Goal: Task Accomplishment & Management: Use online tool/utility

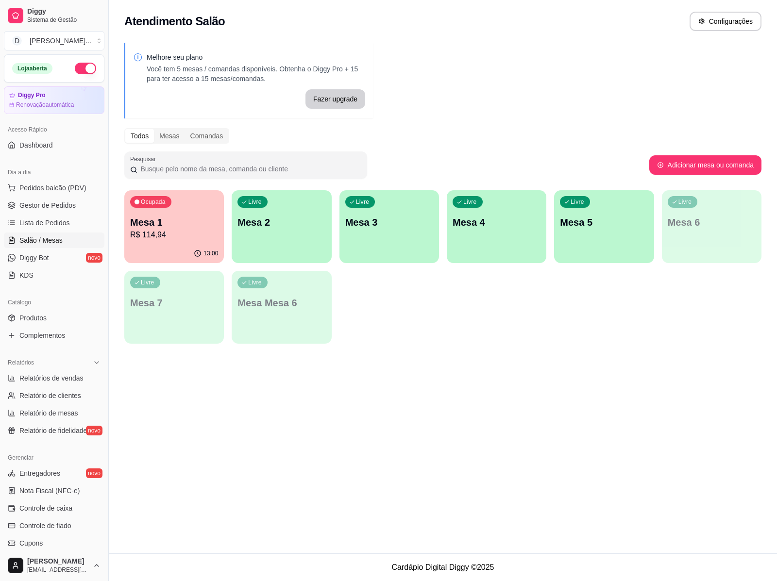
click at [255, 239] on div "Livre Mesa 2" at bounding box center [281, 220] width 99 height 61
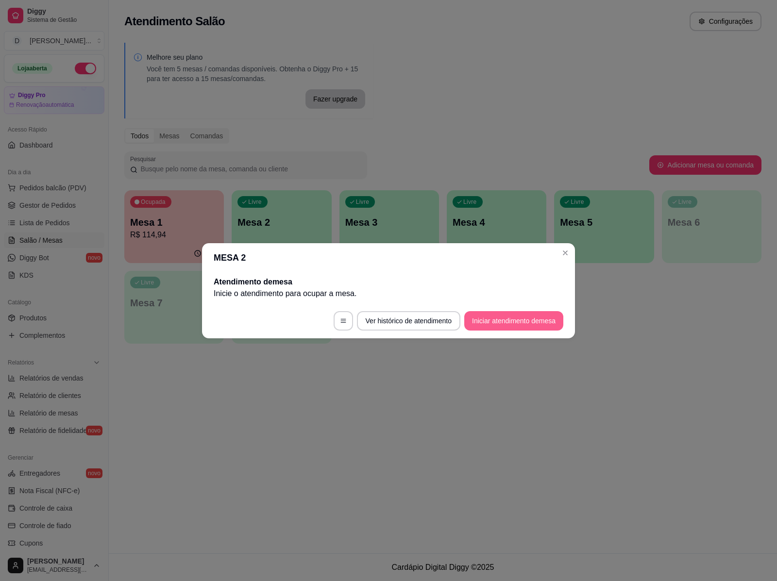
click at [471, 321] on button "Iniciar atendimento de mesa" at bounding box center [513, 320] width 99 height 19
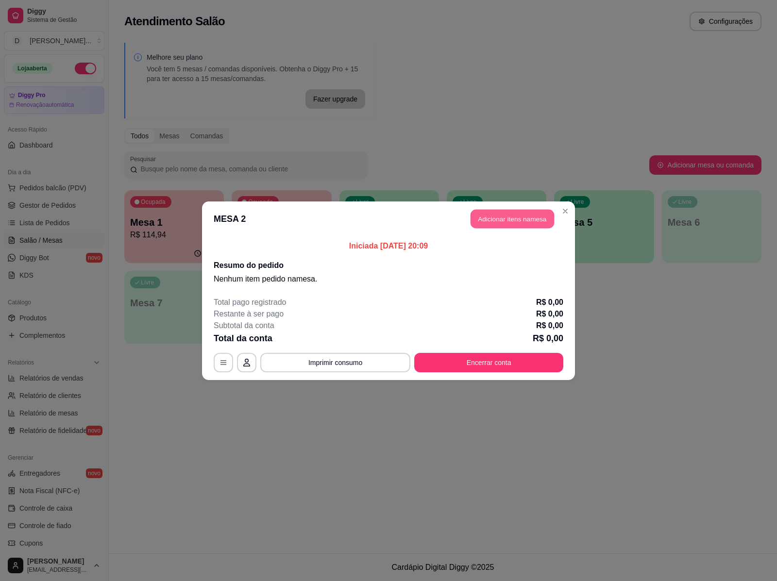
click at [494, 221] on button "Adicionar itens na mesa" at bounding box center [511, 218] width 83 height 19
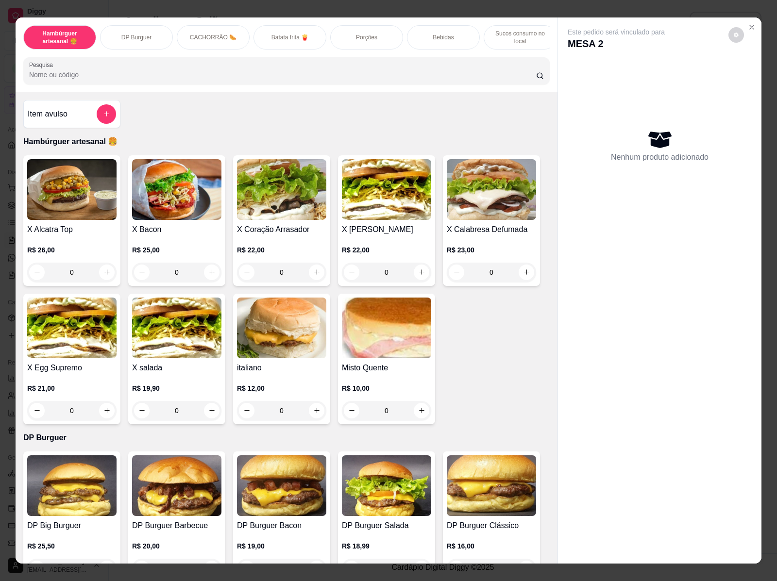
scroll to position [243, 0]
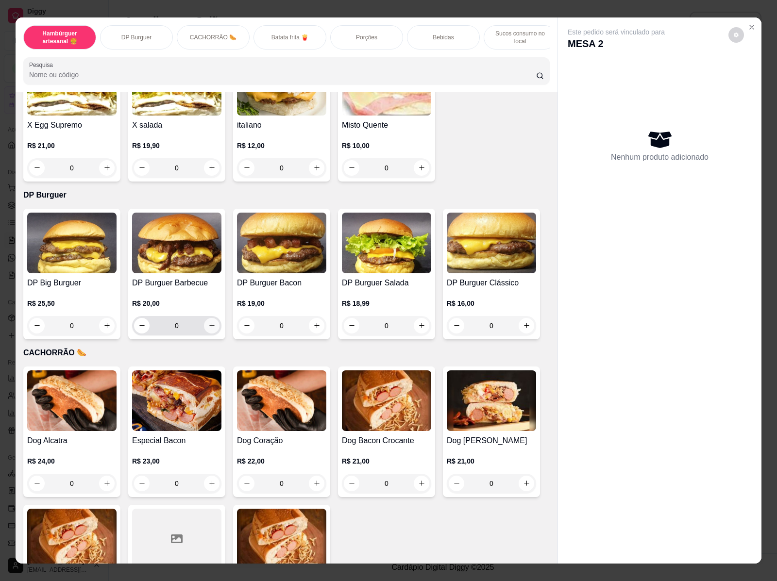
click at [208, 329] on icon "increase-product-quantity" at bounding box center [211, 325] width 7 height 7
type input "1"
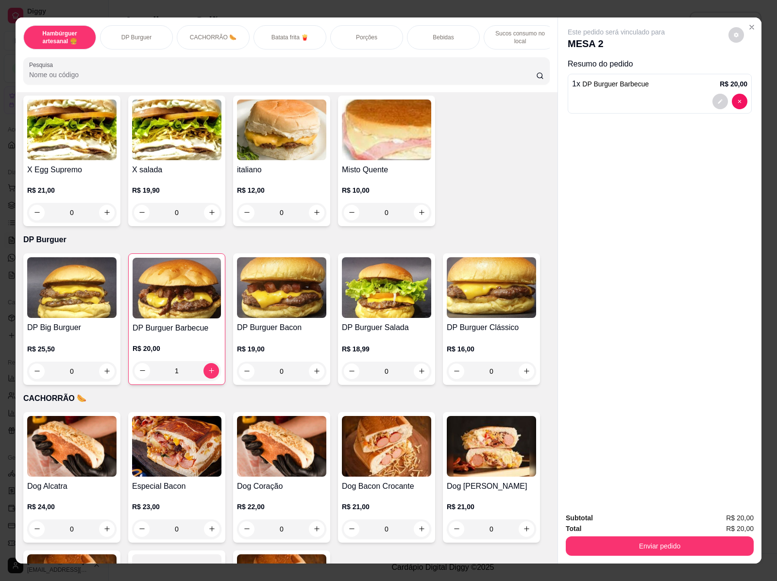
scroll to position [121, 0]
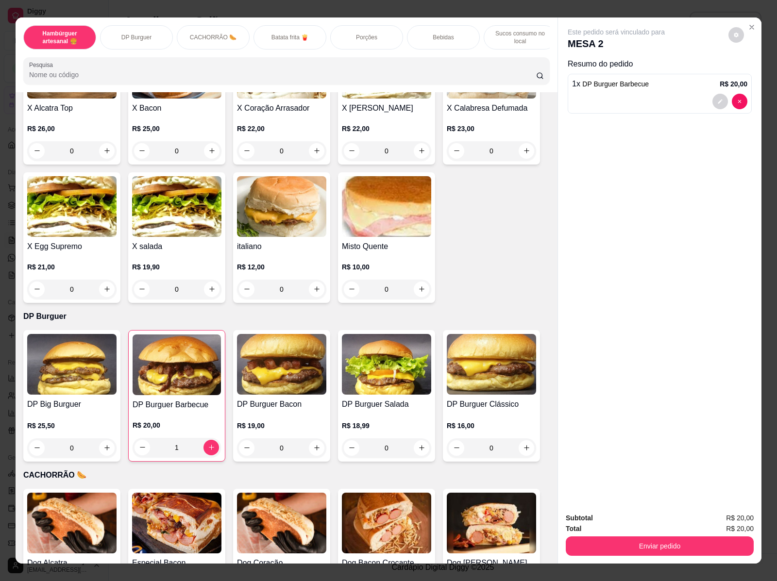
click at [102, 290] on div "0" at bounding box center [71, 289] width 89 height 19
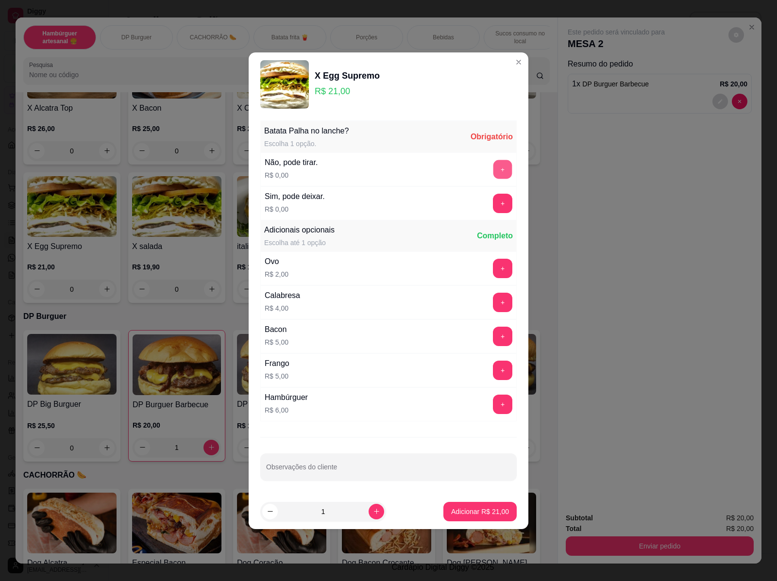
click at [493, 170] on button "+" at bounding box center [502, 169] width 19 height 19
click at [494, 337] on button "+" at bounding box center [502, 336] width 19 height 19
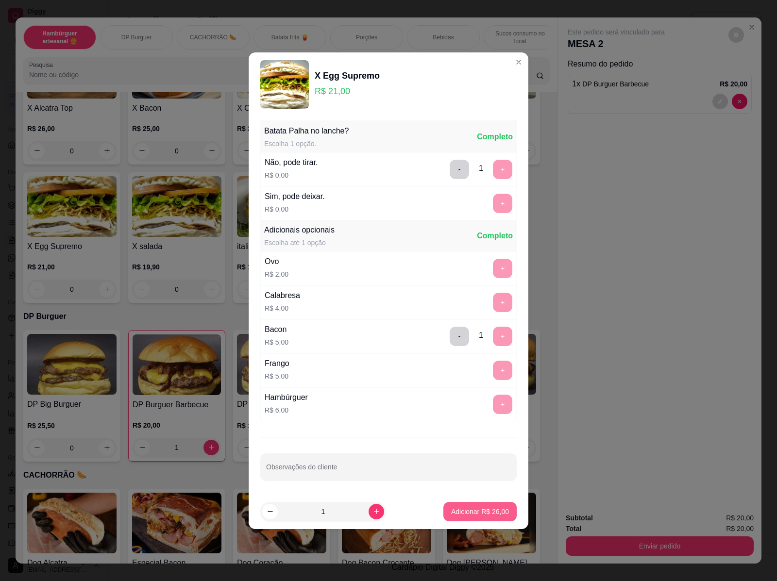
click at [483, 513] on p "Adicionar R$ 26,00" at bounding box center [480, 512] width 58 height 10
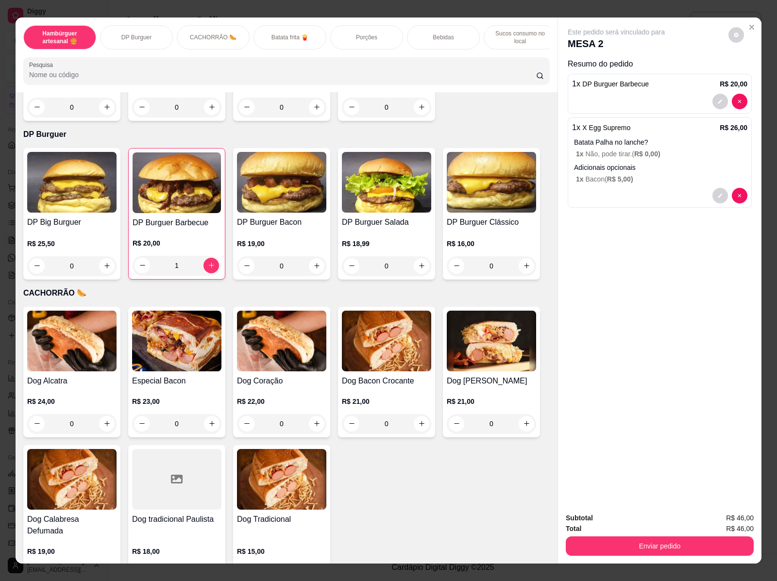
scroll to position [607, 0]
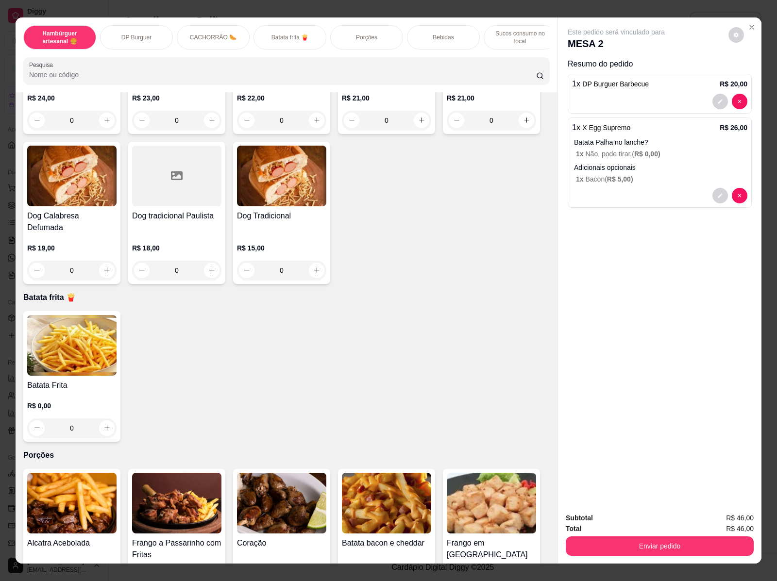
click at [103, 422] on div "0" at bounding box center [71, 427] width 89 height 19
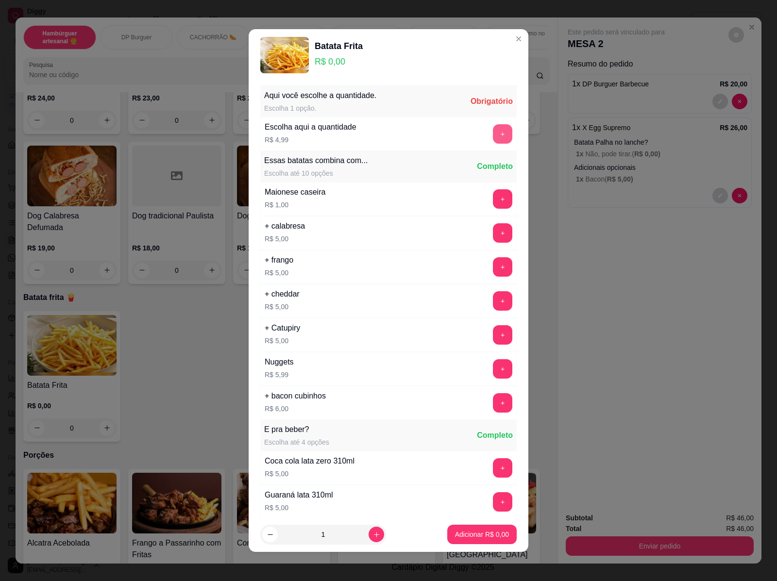
click at [493, 130] on button "+" at bounding box center [502, 133] width 19 height 19
click at [454, 534] on p "Adicionar R$ 14,97" at bounding box center [480, 534] width 56 height 9
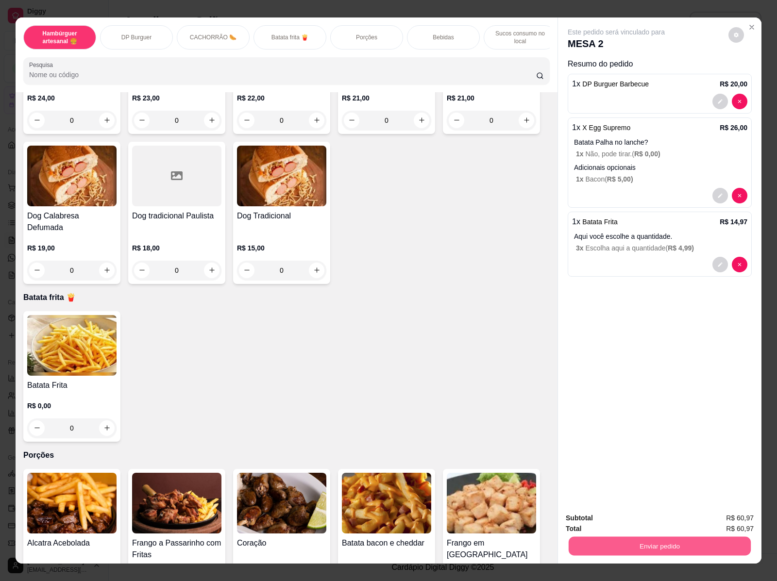
click at [601, 549] on button "Enviar pedido" at bounding box center [659, 546] width 182 height 19
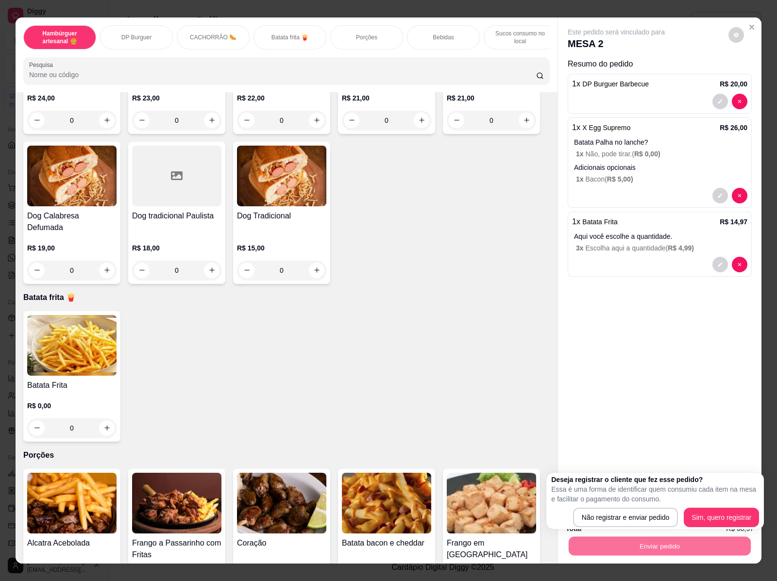
click at [476, 437] on div "Item avulso Hambúrguer artesanal 🍔 X Alcatra Top R$ 26,00 0 X Bacon R$ 25,00 0 …" at bounding box center [287, 327] width 542 height 471
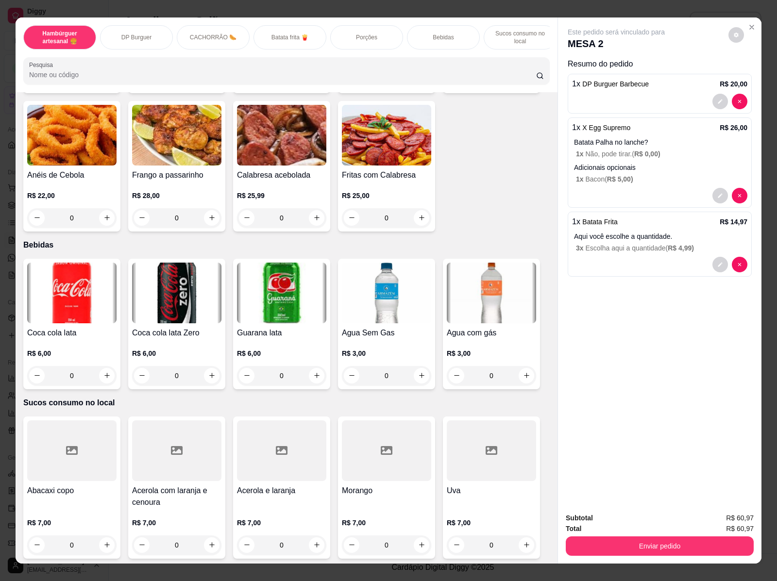
scroll to position [18, 0]
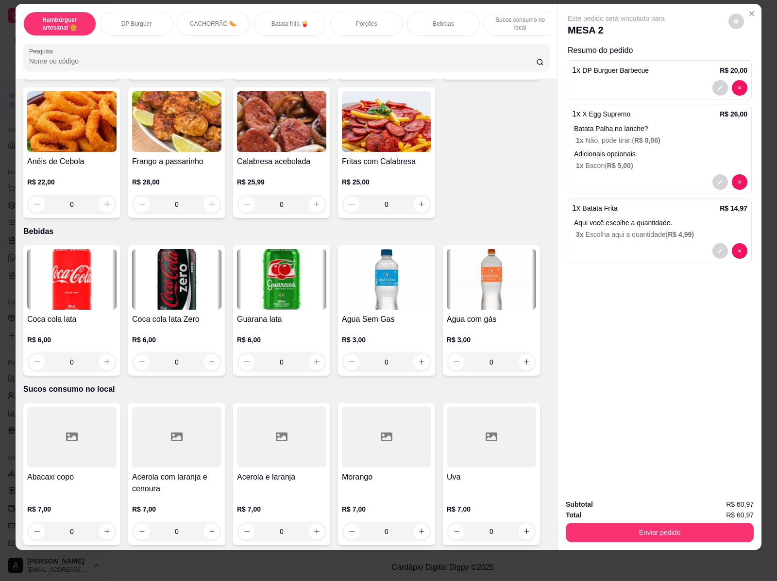
click at [520, 522] on div "0" at bounding box center [491, 531] width 89 height 19
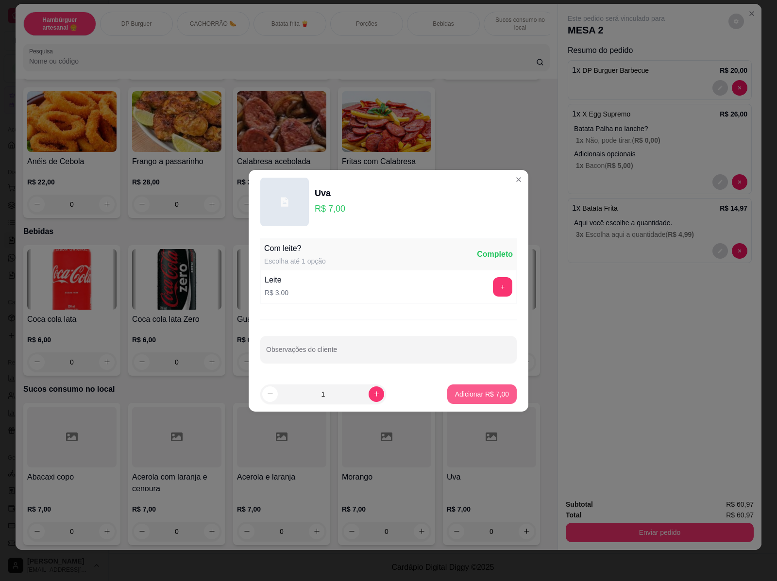
click at [481, 401] on button "Adicionar R$ 7,00" at bounding box center [481, 393] width 69 height 19
type input "1"
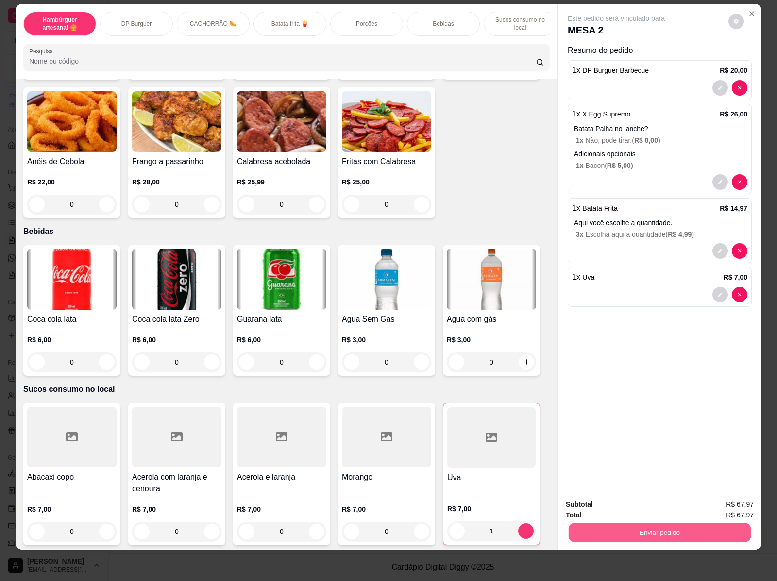
click at [599, 523] on button "Enviar pedido" at bounding box center [659, 532] width 182 height 19
click at [700, 497] on button "Sim, quero registrar" at bounding box center [718, 500] width 72 height 18
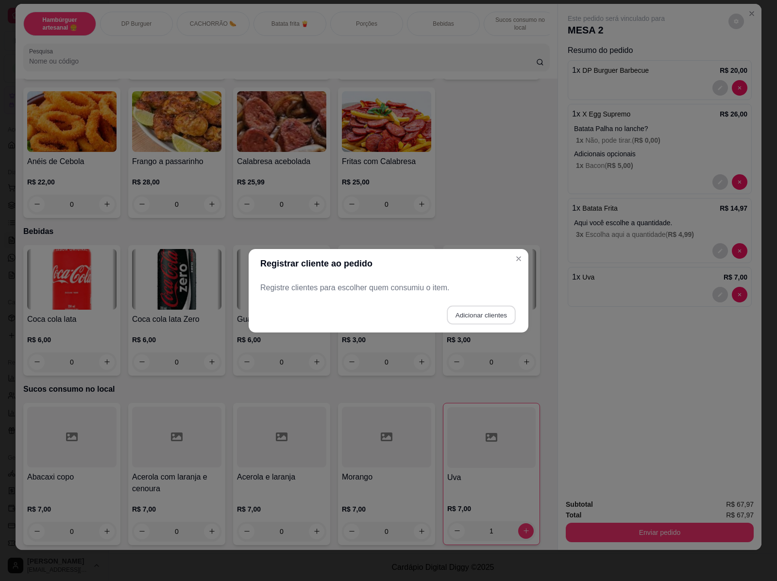
click at [477, 312] on button "Adicionar clientes" at bounding box center [481, 314] width 68 height 19
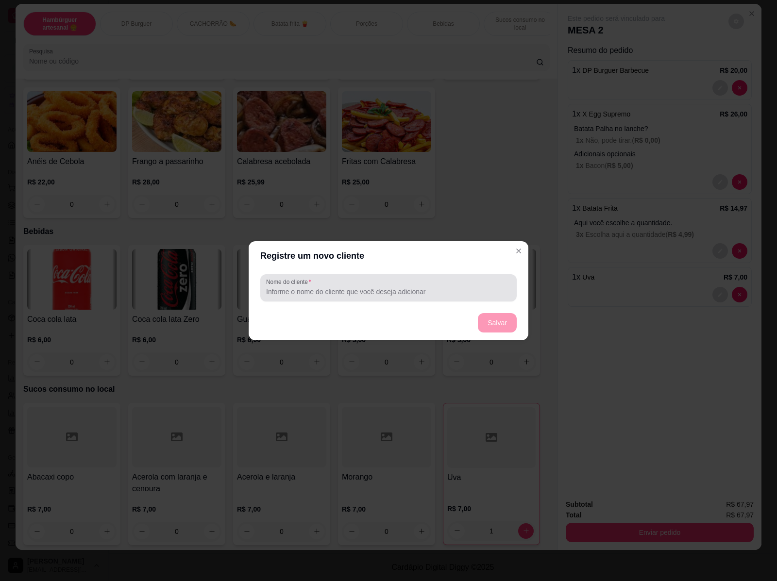
click at [467, 294] on input "Nome do cliente" at bounding box center [388, 292] width 245 height 10
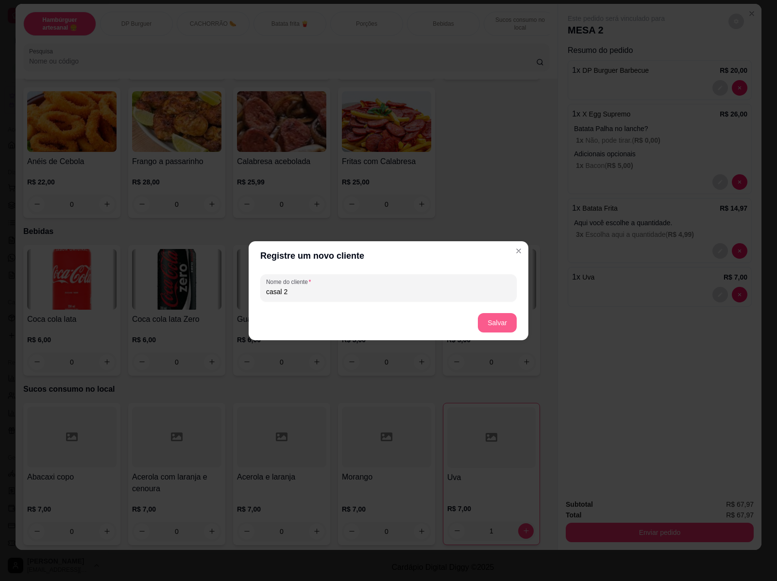
type input "casal 2"
click at [498, 324] on button "Salvar" at bounding box center [497, 322] width 39 height 19
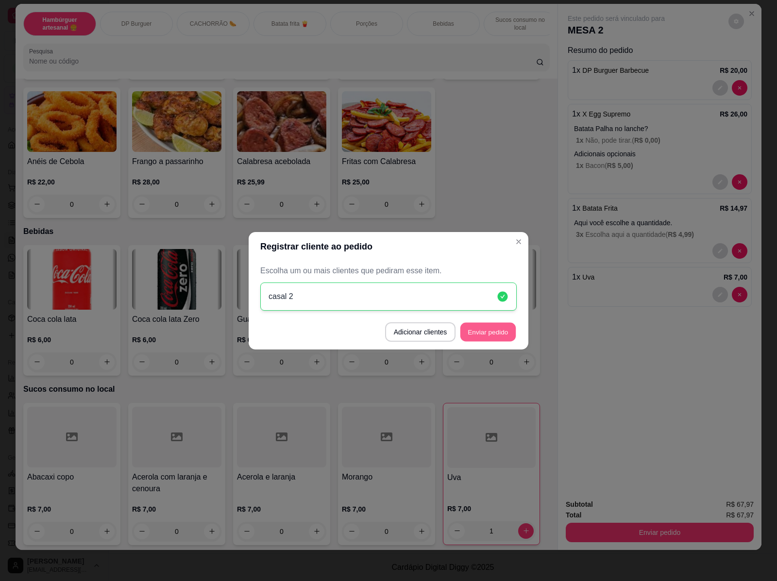
click at [508, 330] on button "Enviar pedido" at bounding box center [487, 331] width 55 height 19
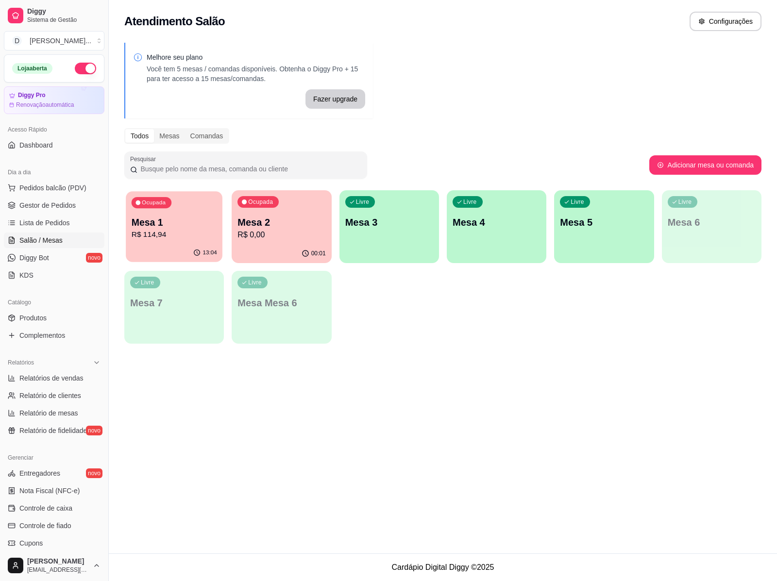
click at [193, 225] on p "Mesa 1" at bounding box center [174, 222] width 85 height 13
click at [195, 221] on p "Mesa 1" at bounding box center [174, 222] width 88 height 14
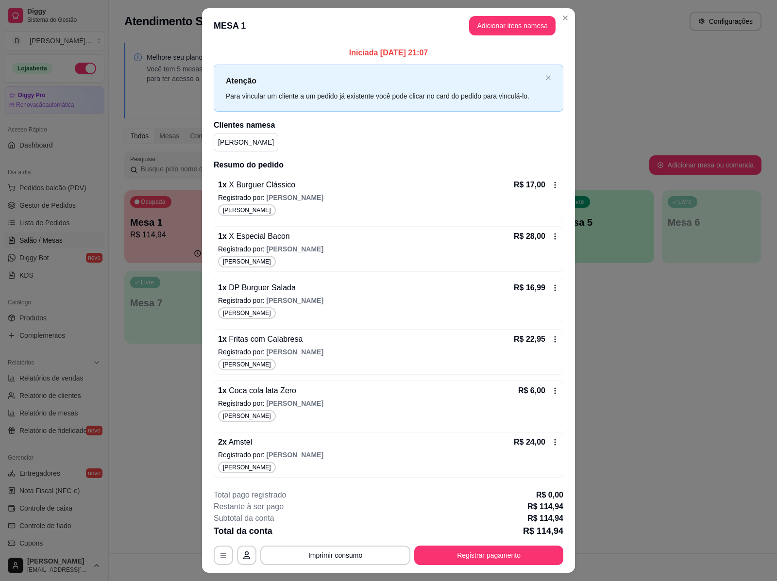
scroll to position [23, 0]
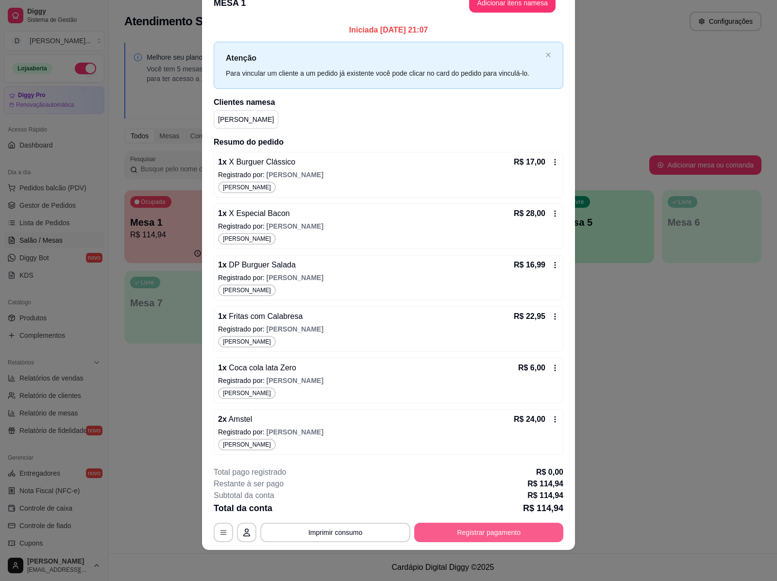
click at [444, 538] on button "Registrar pagamento" at bounding box center [488, 532] width 149 height 19
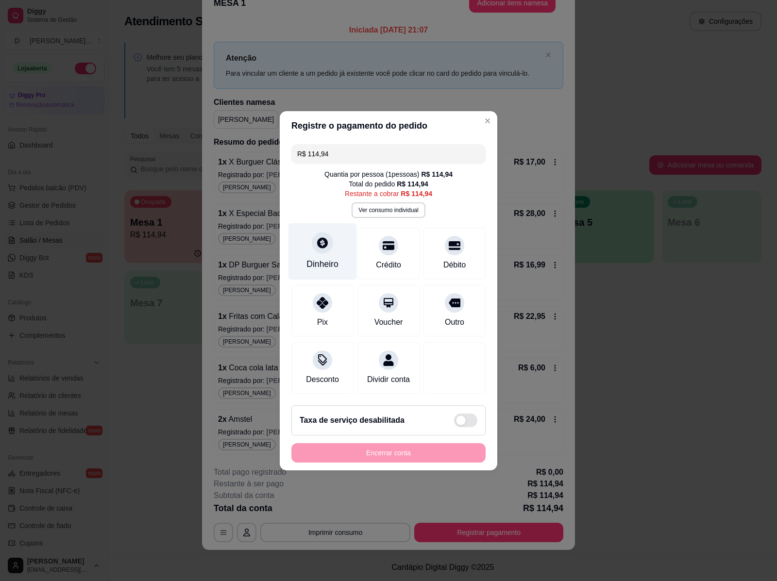
click at [330, 246] on div "Dinheiro" at bounding box center [322, 251] width 68 height 57
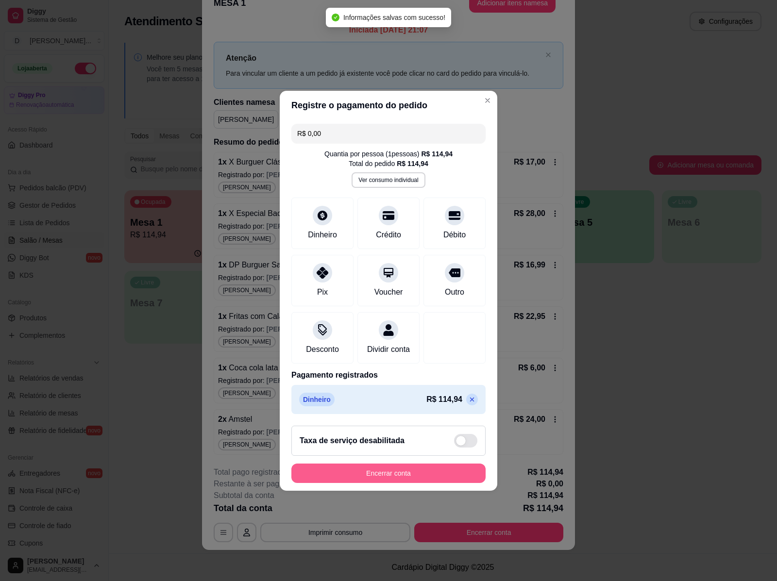
type input "R$ 0,00"
click at [464, 476] on button "Encerrar conta" at bounding box center [388, 473] width 194 height 19
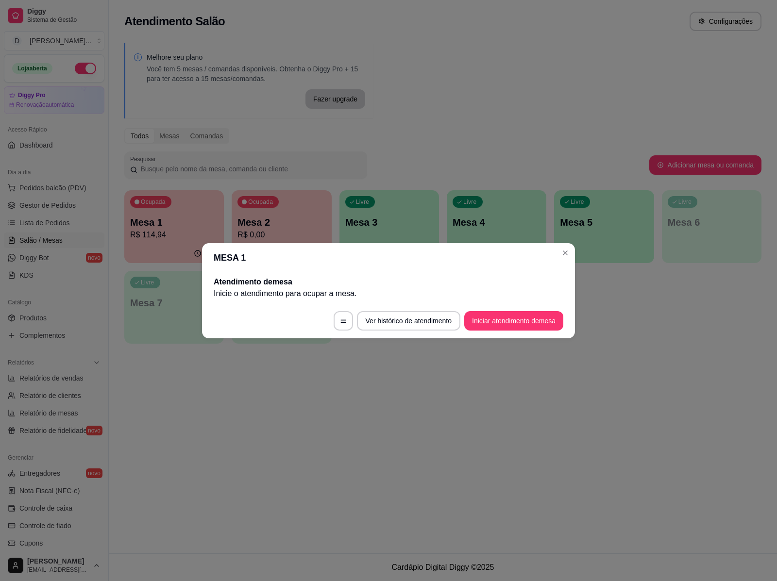
scroll to position [0, 0]
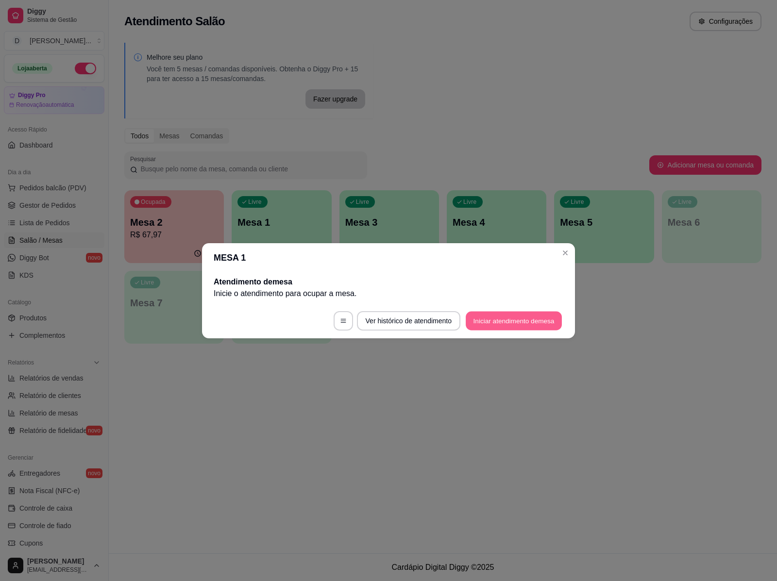
click at [477, 322] on button "Iniciar atendimento de mesa" at bounding box center [513, 320] width 96 height 19
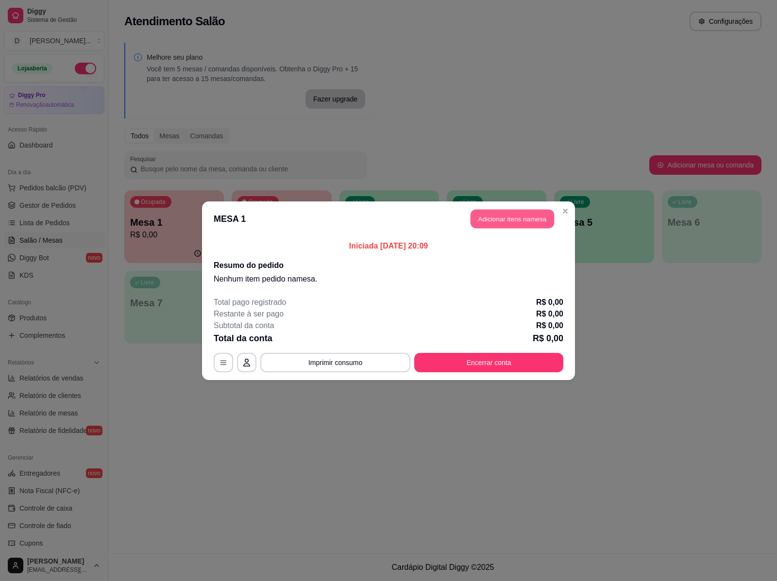
click at [500, 222] on button "Adicionar itens na mesa" at bounding box center [511, 218] width 83 height 19
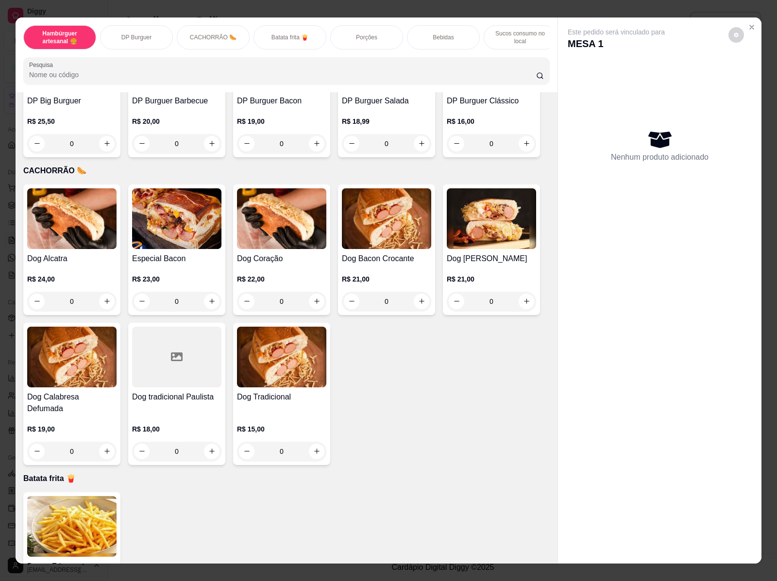
scroll to position [789, 0]
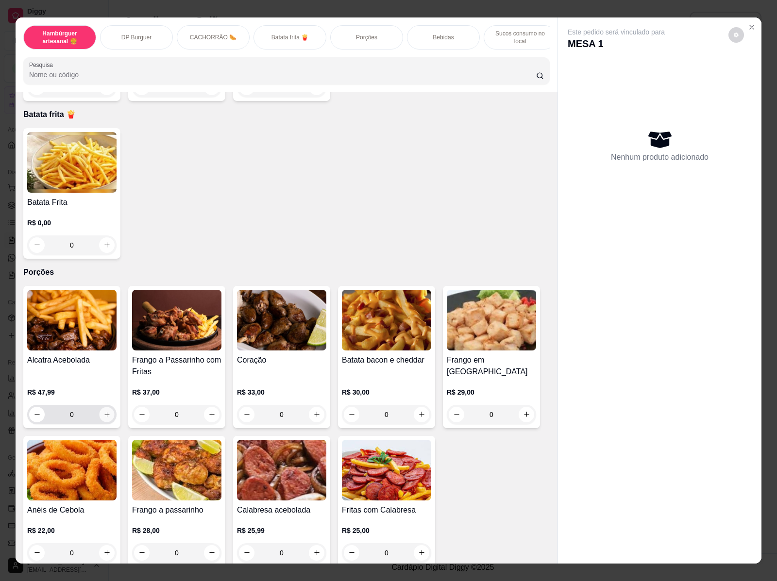
click at [103, 411] on icon "increase-product-quantity" at bounding box center [106, 414] width 7 height 7
type input "1"
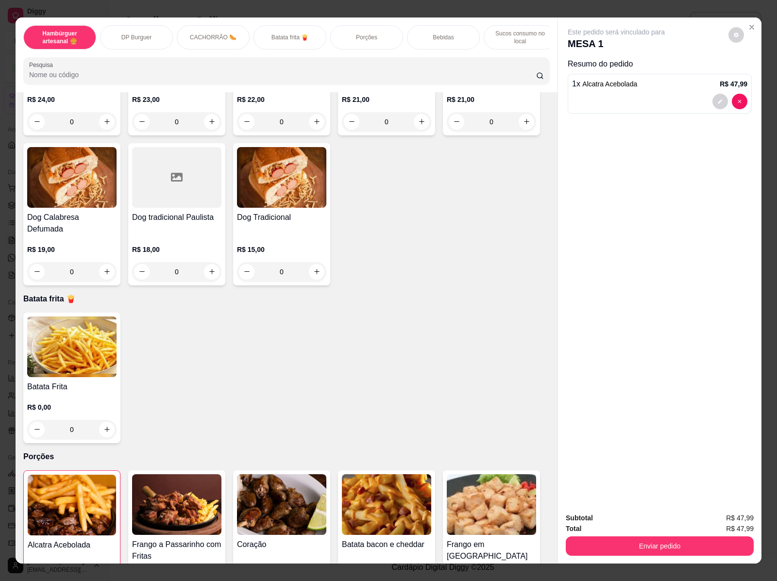
scroll to position [667, 0]
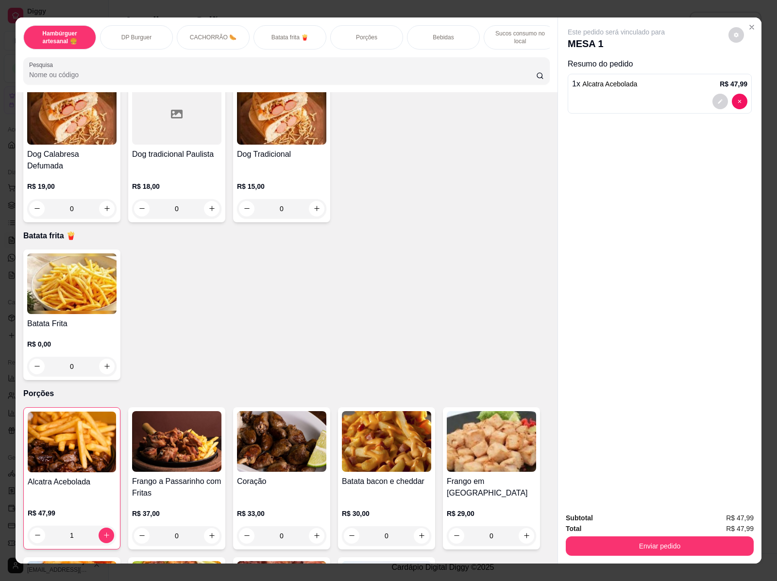
click at [102, 362] on div "0" at bounding box center [71, 366] width 89 height 19
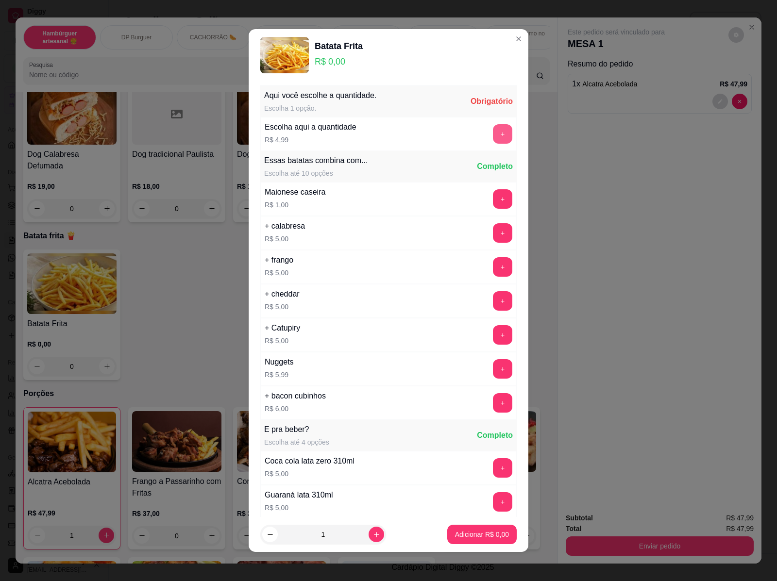
click at [493, 132] on button "+" at bounding box center [502, 133] width 19 height 19
click at [486, 536] on p "Adicionar R$ 9,98" at bounding box center [482, 535] width 54 height 10
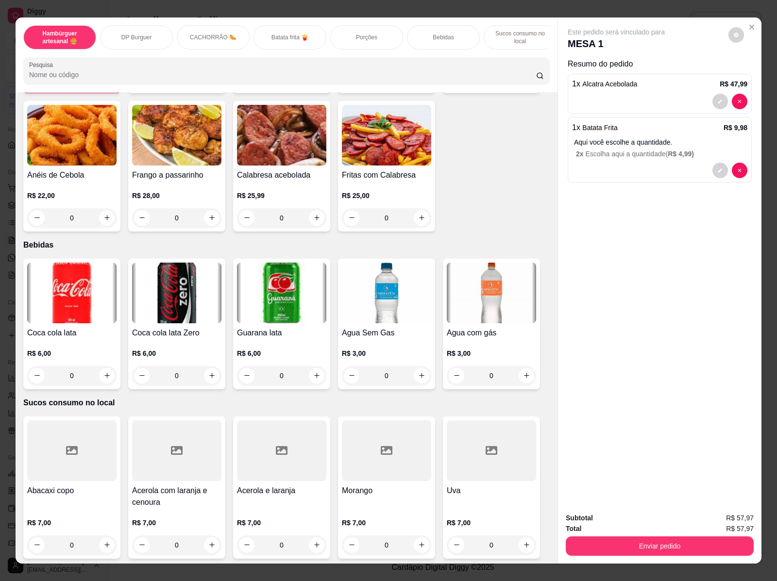
scroll to position [18, 0]
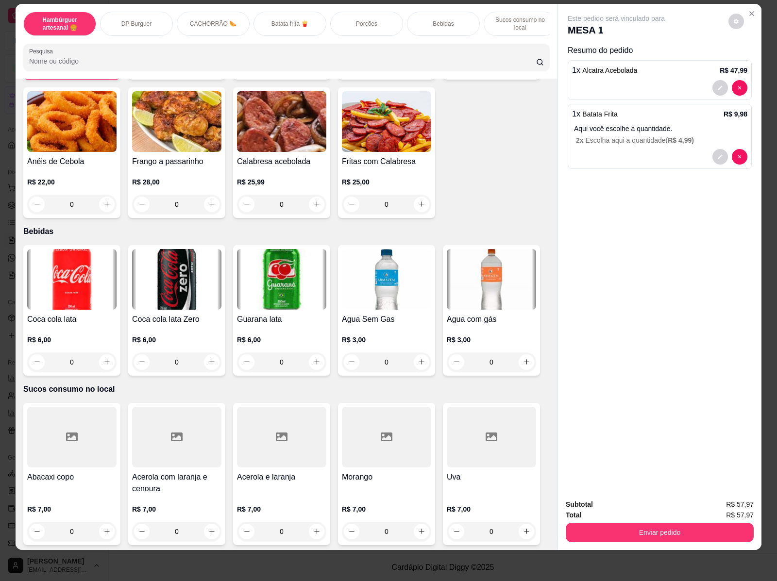
click at [527, 522] on div "0" at bounding box center [491, 531] width 89 height 19
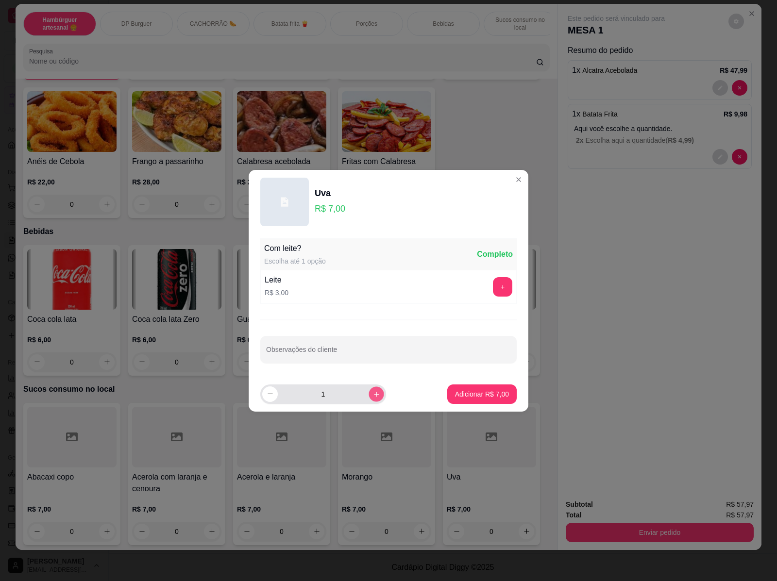
click at [374, 391] on button "increase-product-quantity" at bounding box center [375, 393] width 15 height 15
type input "2"
click at [470, 391] on p "Adicionar R$ 14,00" at bounding box center [480, 393] width 56 height 9
type input "2"
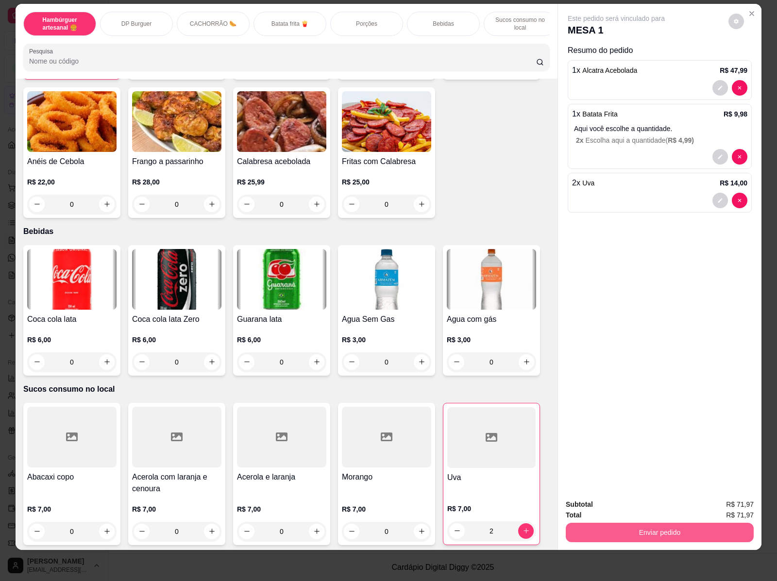
click at [652, 523] on button "Enviar pedido" at bounding box center [659, 532] width 188 height 19
click at [739, 499] on button "Sim, quero registrar" at bounding box center [718, 500] width 72 height 18
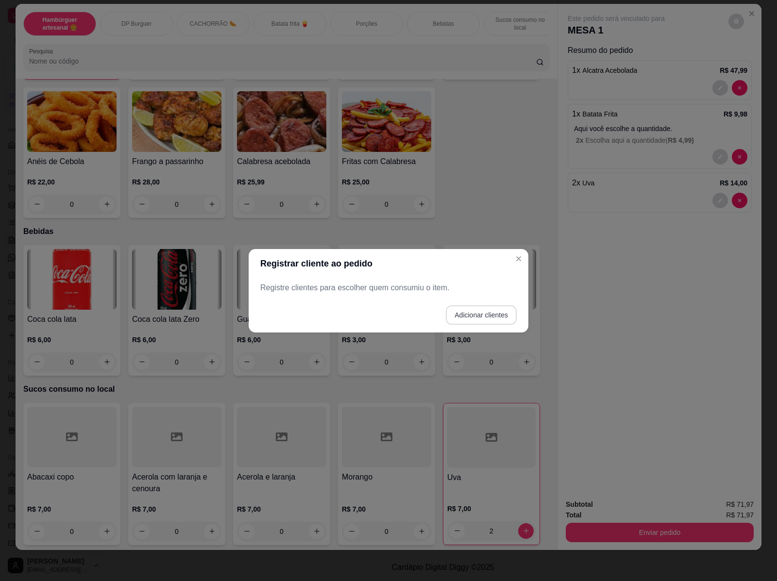
click at [480, 315] on button "Adicionar clientes" at bounding box center [481, 314] width 71 height 19
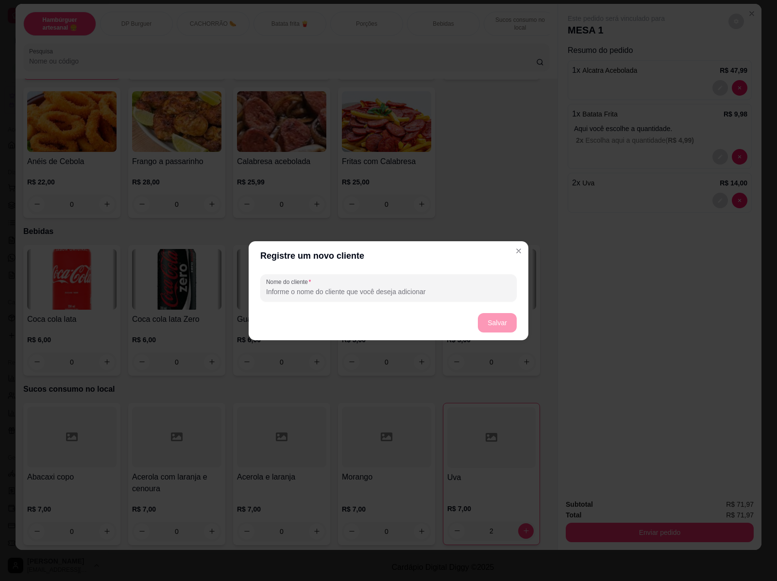
click at [443, 290] on input "Nome do cliente" at bounding box center [388, 292] width 245 height 10
type input "casal01"
click at [493, 324] on button "Salvar" at bounding box center [497, 322] width 39 height 19
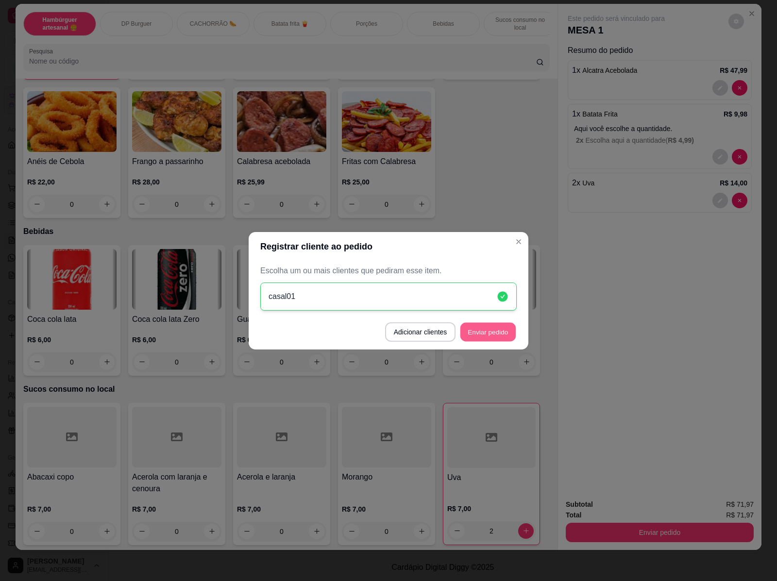
click at [505, 328] on button "Enviar pedido" at bounding box center [487, 331] width 55 height 19
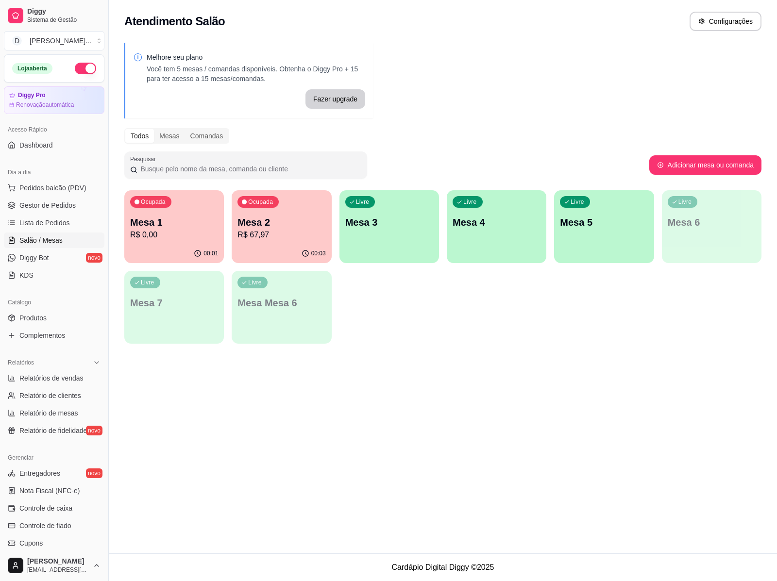
click at [193, 237] on p "R$ 0,00" at bounding box center [174, 235] width 88 height 12
click at [192, 226] on p "Mesa 1" at bounding box center [174, 222] width 85 height 13
click at [263, 229] on p "R$ 67,97" at bounding box center [281, 234] width 85 height 11
click at [263, 229] on span "X Egg Supremo" at bounding box center [252, 229] width 58 height 8
click at [59, 203] on span "Gestor de Pedidos" at bounding box center [47, 205] width 56 height 10
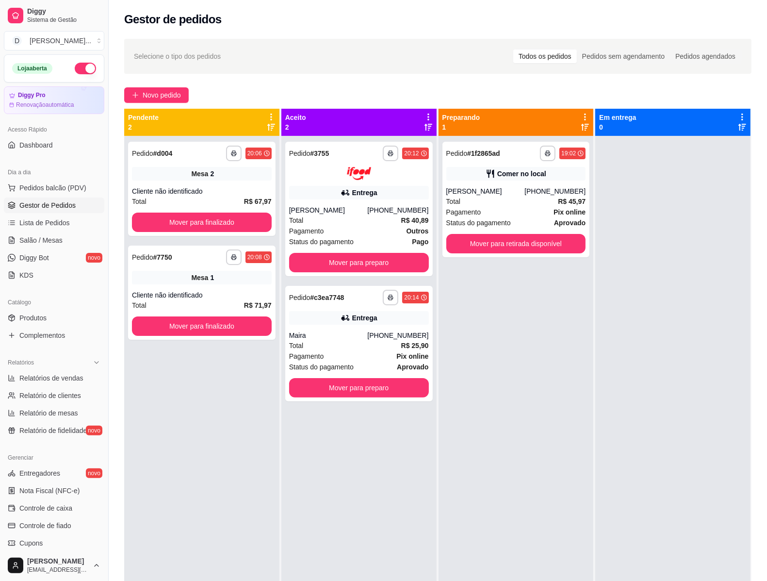
click at [47, 201] on span "Gestor de Pedidos" at bounding box center [47, 205] width 56 height 10
click at [47, 187] on span "Pedidos balcão (PDV)" at bounding box center [52, 188] width 67 height 10
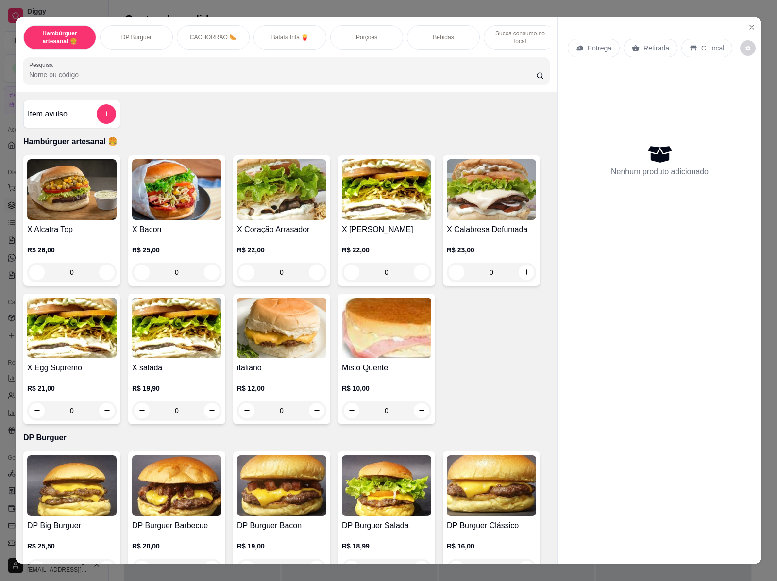
click at [208, 277] on div "0" at bounding box center [176, 272] width 89 height 19
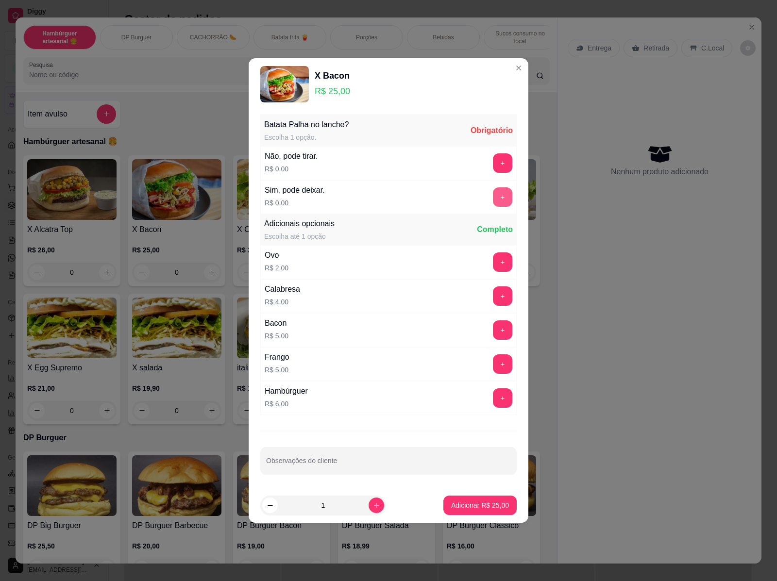
click at [493, 194] on button "+" at bounding box center [502, 196] width 19 height 19
click at [468, 505] on p "Adicionar R$ 25,00" at bounding box center [480, 504] width 56 height 9
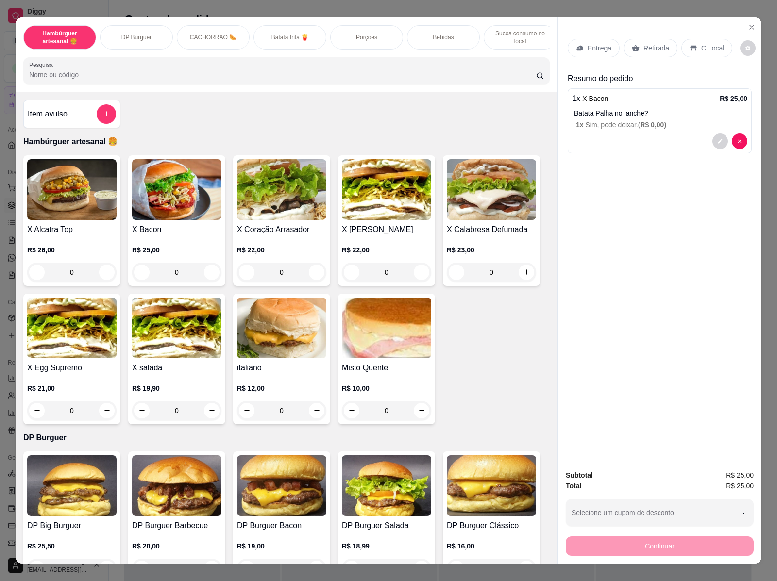
click at [309, 279] on div "0" at bounding box center [281, 272] width 89 height 19
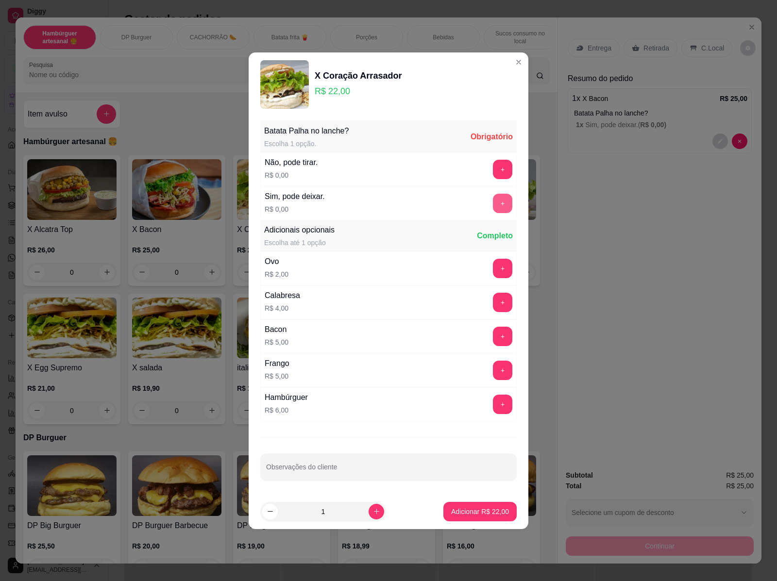
click at [493, 197] on button "+" at bounding box center [502, 203] width 19 height 19
click at [489, 514] on p "Adicionar R$ 22,00" at bounding box center [480, 512] width 58 height 10
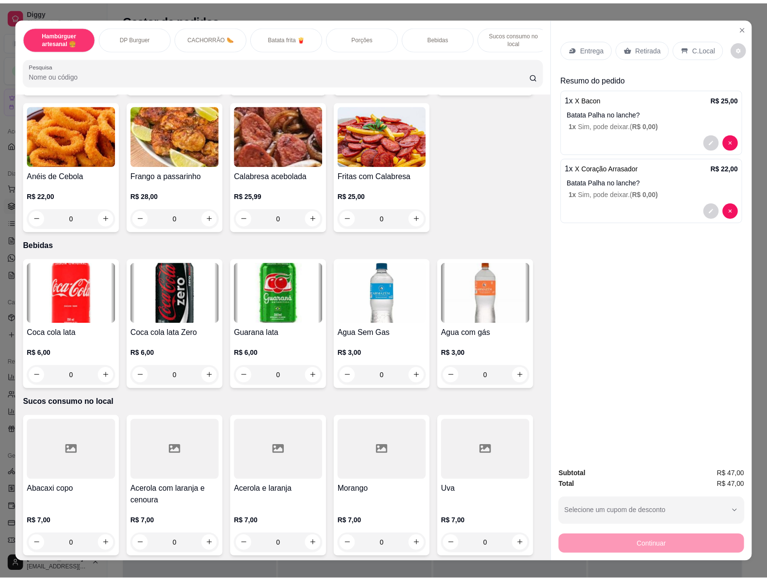
scroll to position [18, 0]
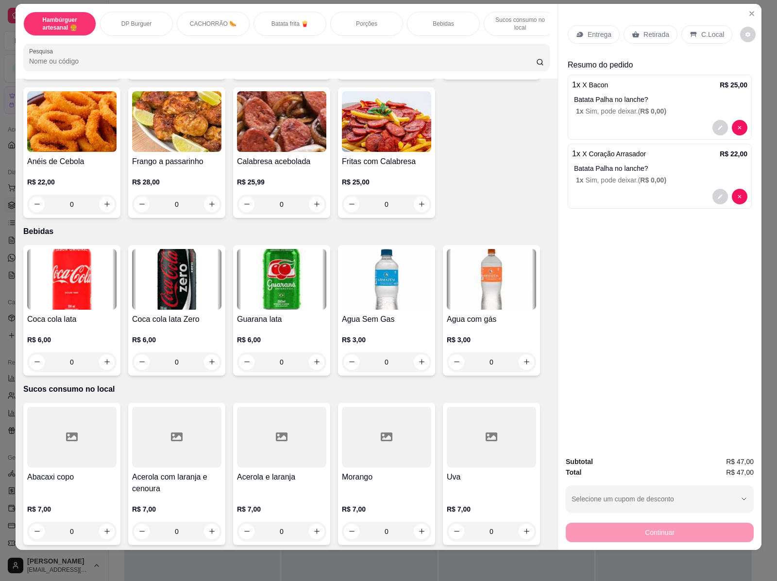
click at [528, 523] on div "0" at bounding box center [491, 531] width 89 height 19
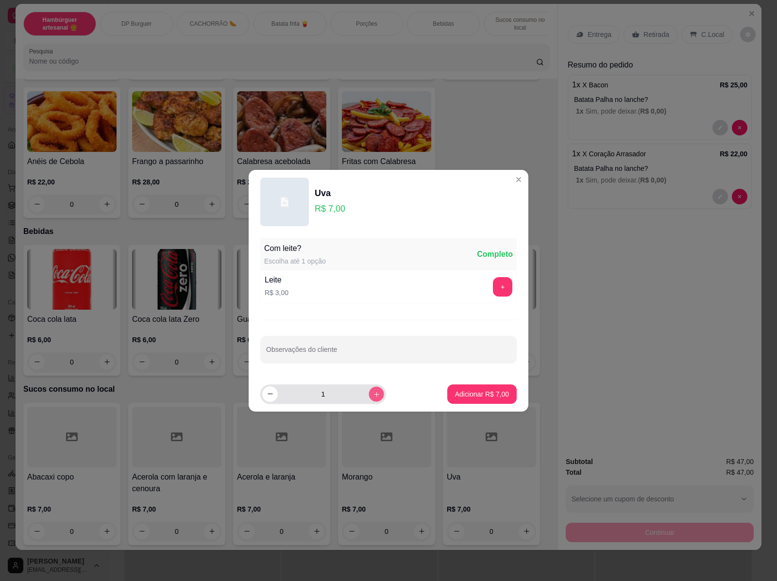
click at [373, 396] on icon "increase-product-quantity" at bounding box center [376, 393] width 7 height 7
click at [265, 401] on div "2" at bounding box center [323, 393] width 122 height 19
click at [268, 397] on icon "decrease-product-quantity" at bounding box center [269, 393] width 7 height 7
type input "1"
click at [462, 397] on p "Adicionar R$ 7,00" at bounding box center [481, 393] width 52 height 9
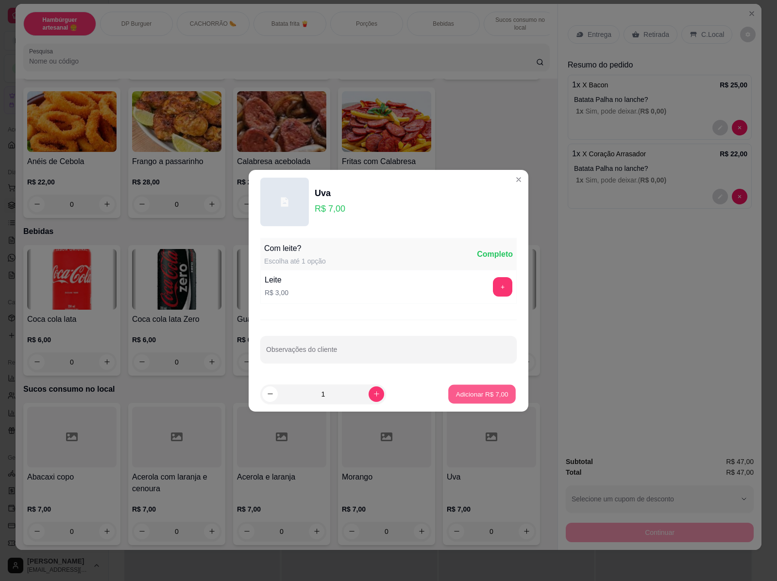
type input "1"
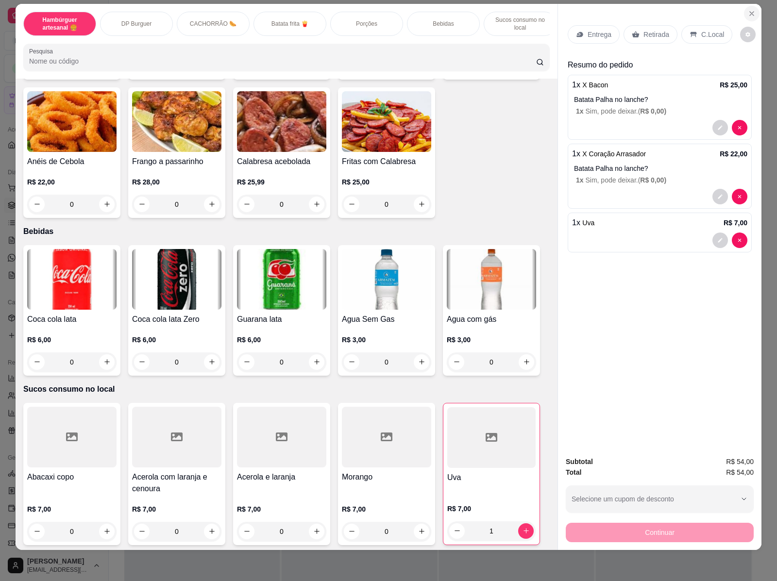
click at [750, 8] on button "Close" at bounding box center [752, 14] width 16 height 16
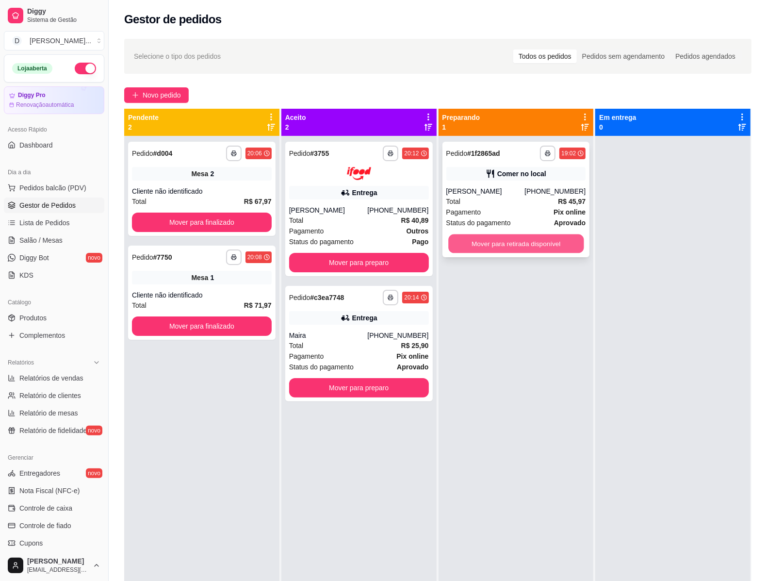
click at [540, 246] on button "Mover para retirada disponível" at bounding box center [515, 243] width 135 height 19
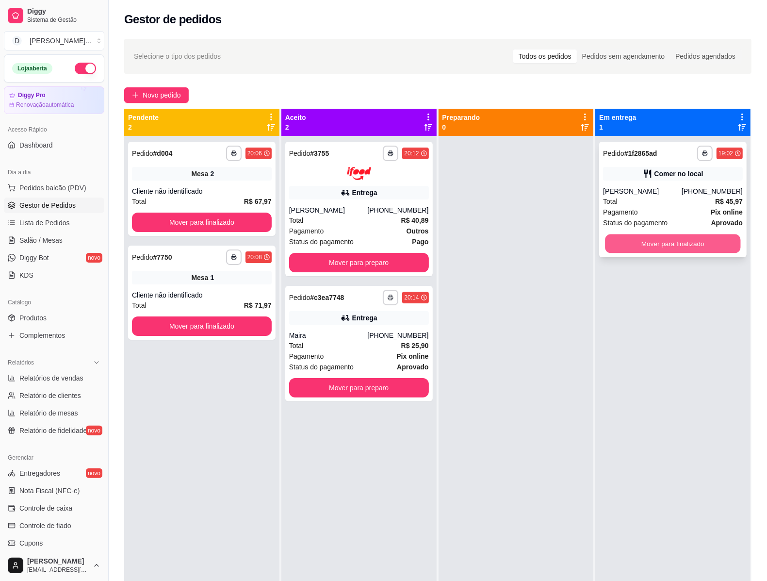
click at [724, 248] on button "Mover para finalizado" at bounding box center [673, 243] width 135 height 19
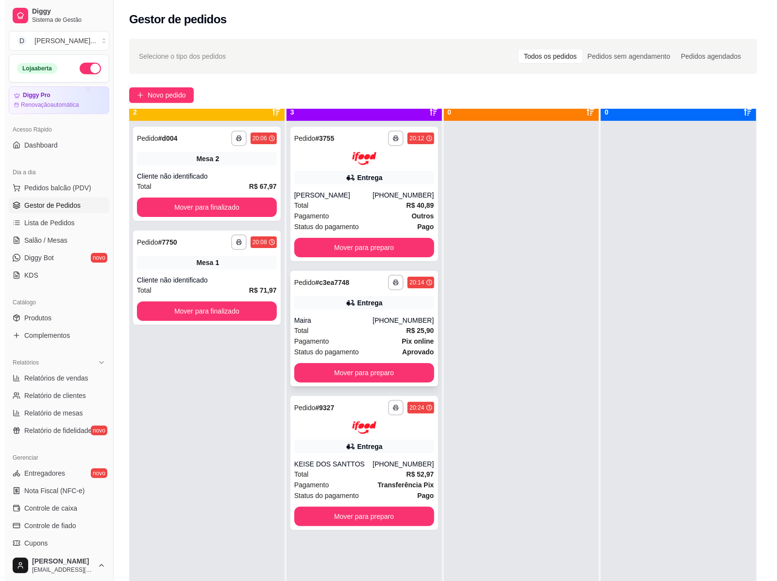
scroll to position [27, 0]
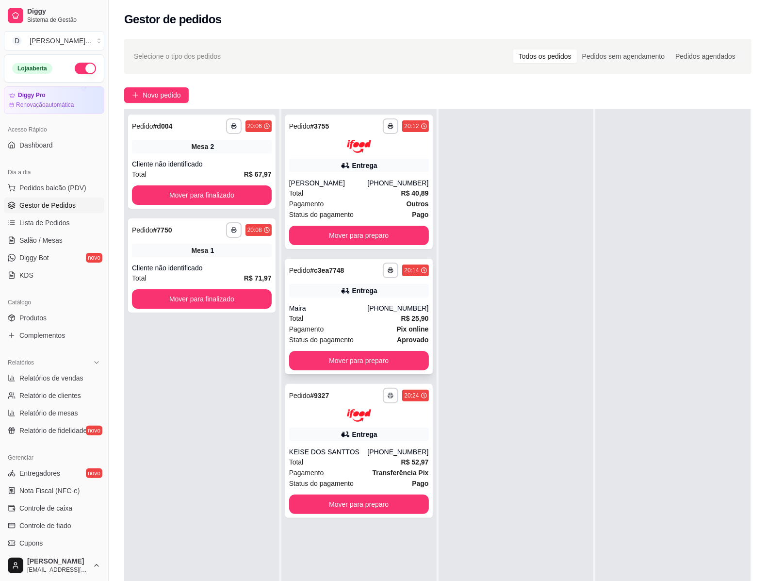
click at [380, 330] on div "Pagamento Pix online" at bounding box center [359, 329] width 140 height 11
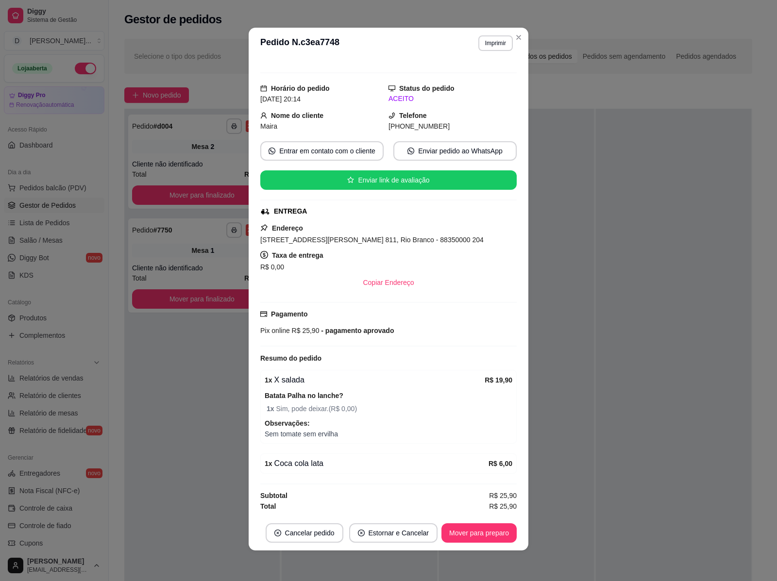
scroll to position [0, 0]
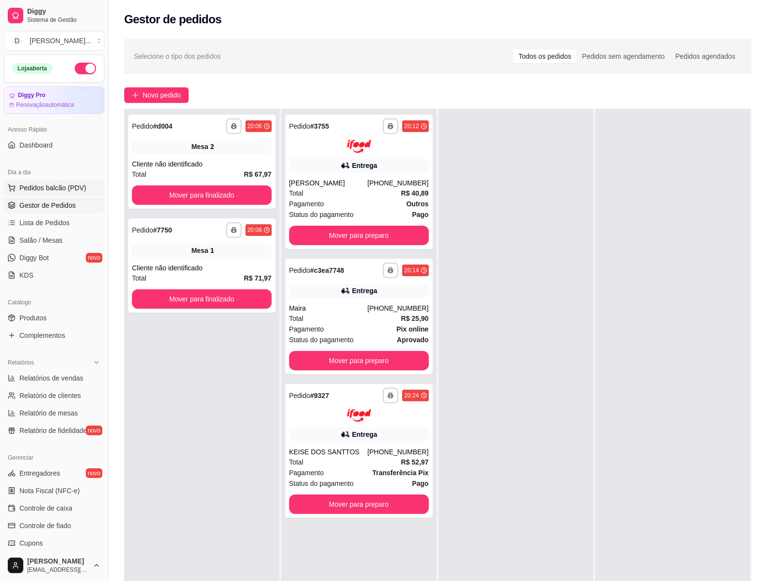
click at [76, 185] on span "Pedidos balcão (PDV)" at bounding box center [52, 188] width 67 height 10
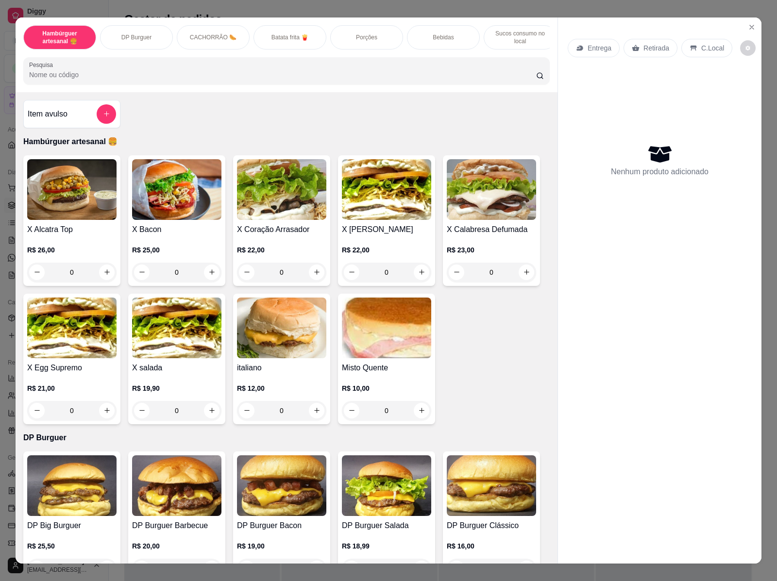
click at [205, 420] on div "0" at bounding box center [176, 410] width 89 height 19
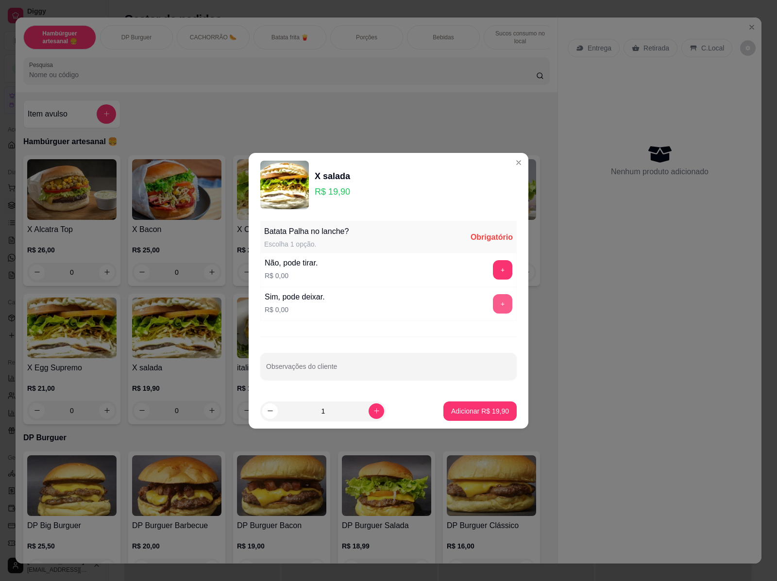
click at [494, 307] on button "+" at bounding box center [502, 303] width 19 height 19
click at [375, 410] on button "increase-product-quantity" at bounding box center [376, 411] width 16 height 16
type input "2"
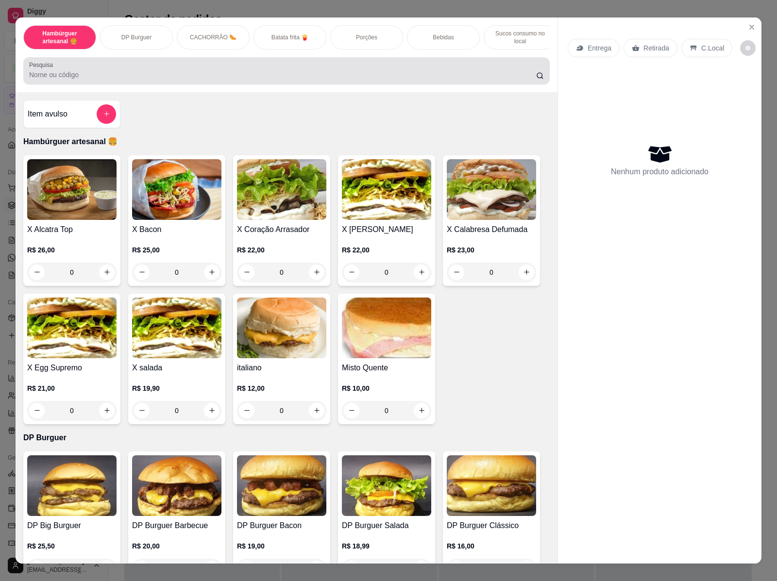
click at [147, 116] on div "Item avulso Hambúrguer artesanal 🍔 X Alcatra Top R$ 26,00 0 X Bacon R$ 25,00 0 …" at bounding box center [287, 327] width 542 height 471
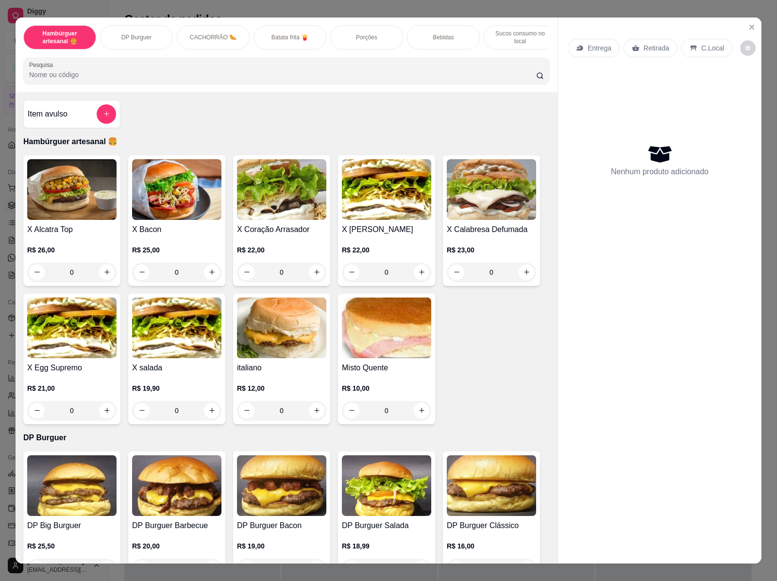
click at [149, 121] on div "Item avulso Hambúrguer artesanal 🍔 X Alcatra Top R$ 26,00 0 X Bacon R$ 25,00 0 …" at bounding box center [287, 327] width 542 height 471
click at [748, 23] on icon "Close" at bounding box center [751, 27] width 8 height 8
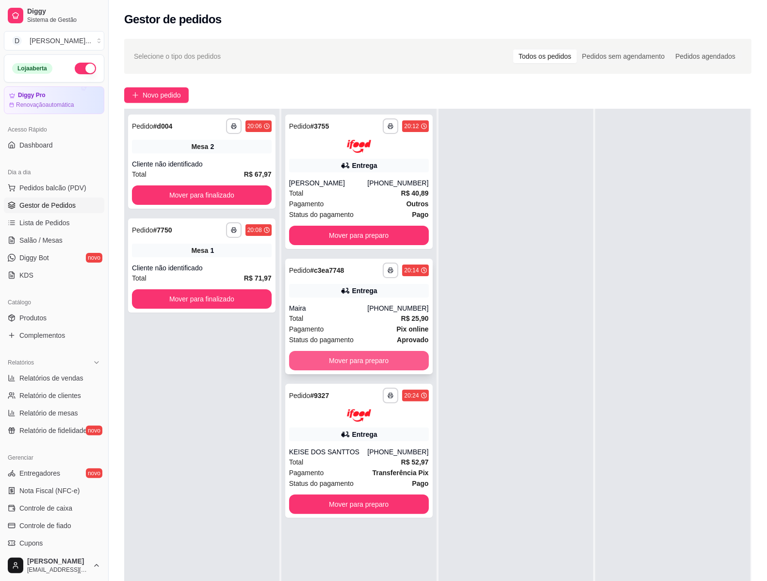
click at [357, 357] on button "Mover para preparo" at bounding box center [359, 360] width 140 height 19
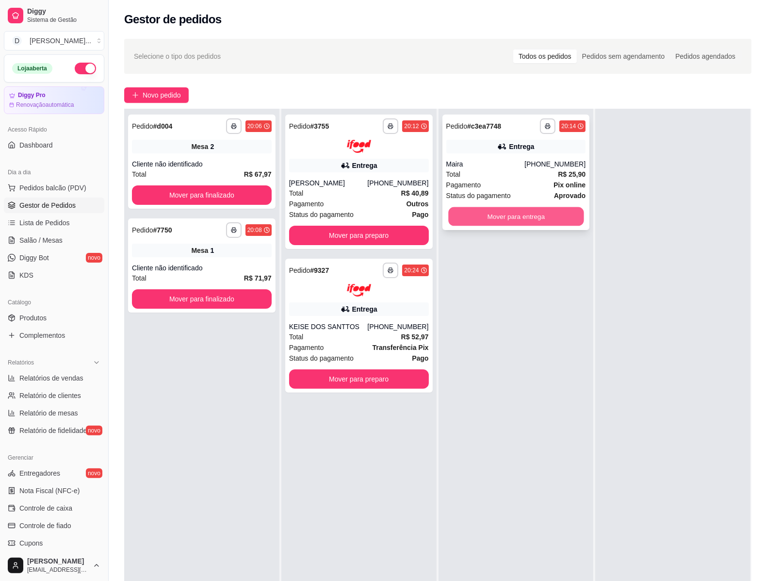
click at [538, 221] on button "Mover para entrega" at bounding box center [515, 216] width 135 height 19
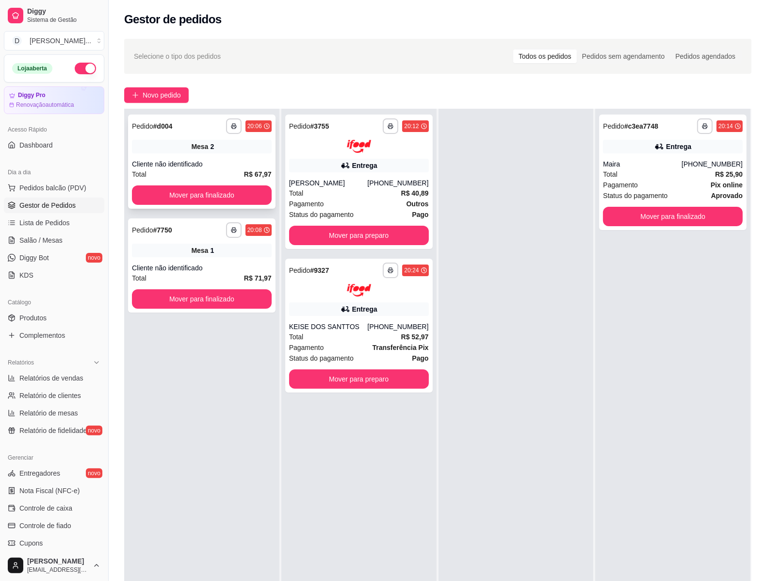
click at [191, 163] on div "Cliente não identificado" at bounding box center [202, 164] width 140 height 10
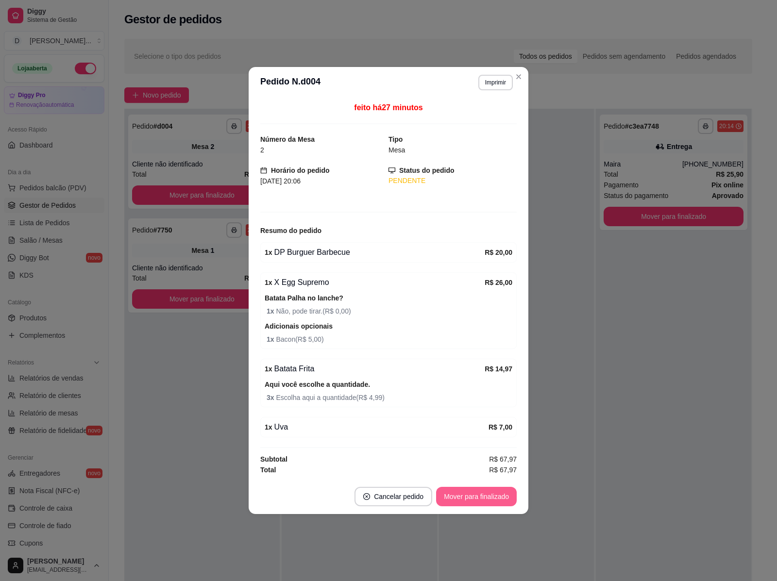
click at [469, 496] on button "Mover para finalizado" at bounding box center [476, 496] width 81 height 19
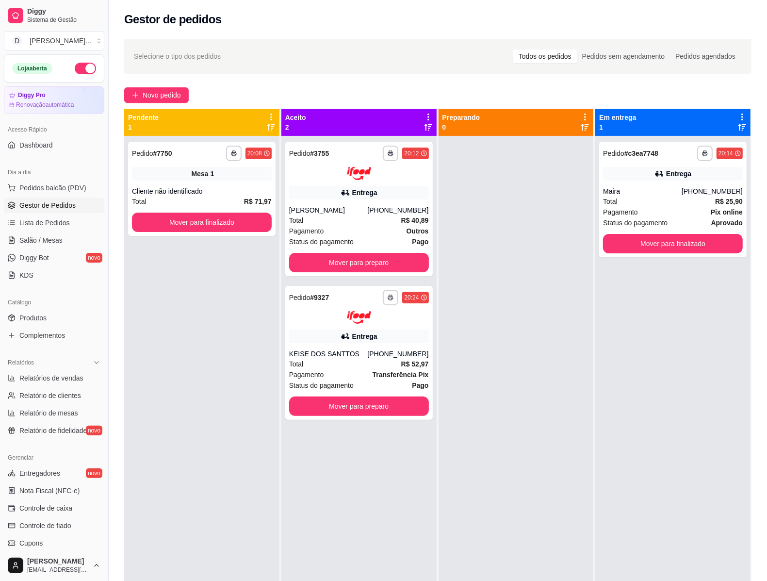
click at [474, 306] on div at bounding box center [516, 426] width 155 height 581
click at [479, 292] on div at bounding box center [516, 426] width 155 height 581
click at [164, 384] on div "**********" at bounding box center [201, 426] width 155 height 581
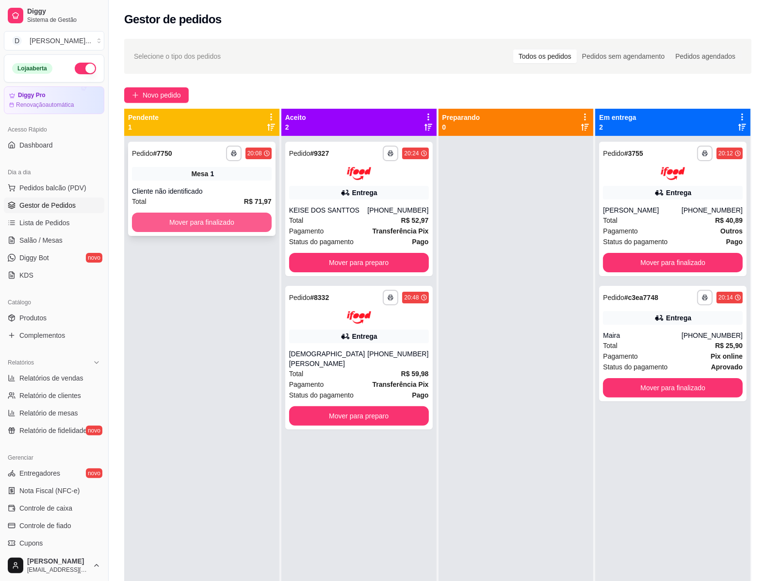
click at [234, 226] on button "Mover para finalizado" at bounding box center [202, 222] width 140 height 19
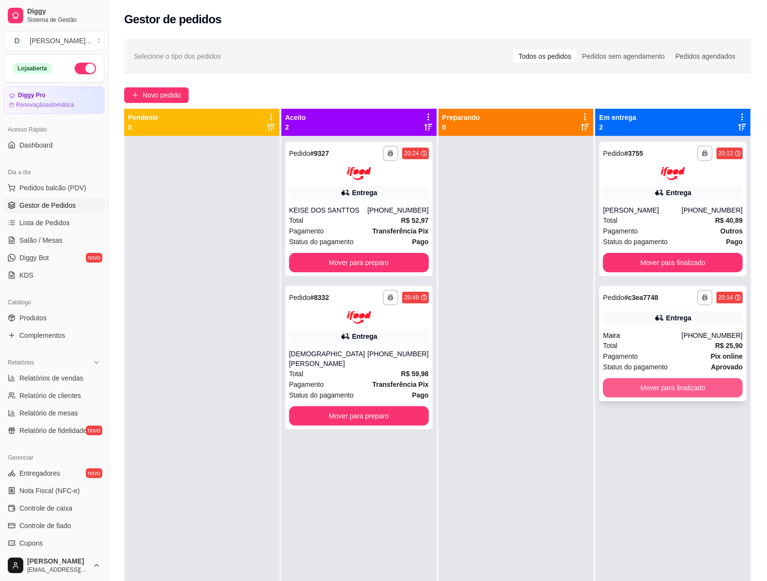
click at [646, 382] on button "Mover para finalizado" at bounding box center [673, 387] width 140 height 19
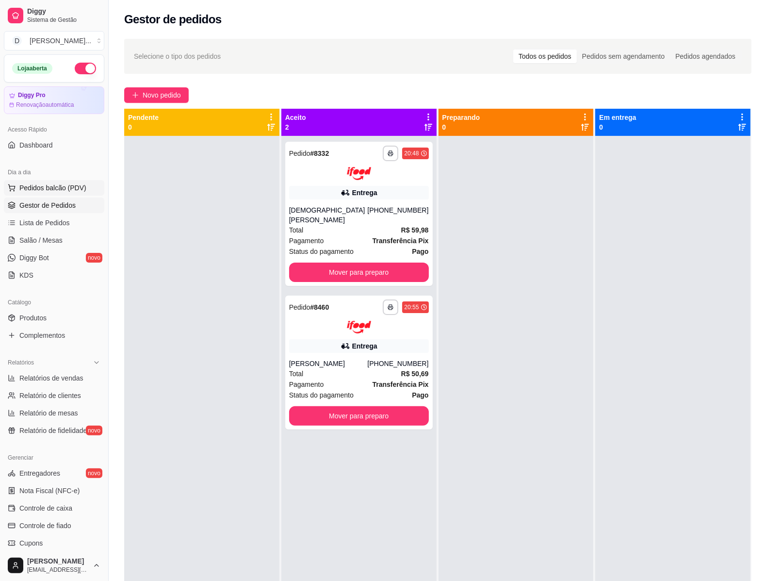
click at [76, 190] on span "Pedidos balcão (PDV)" at bounding box center [52, 188] width 67 height 10
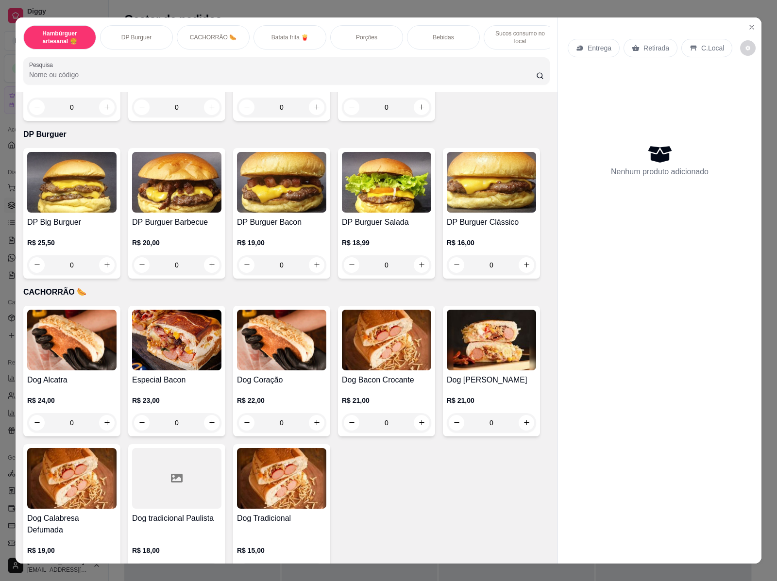
scroll to position [607, 0]
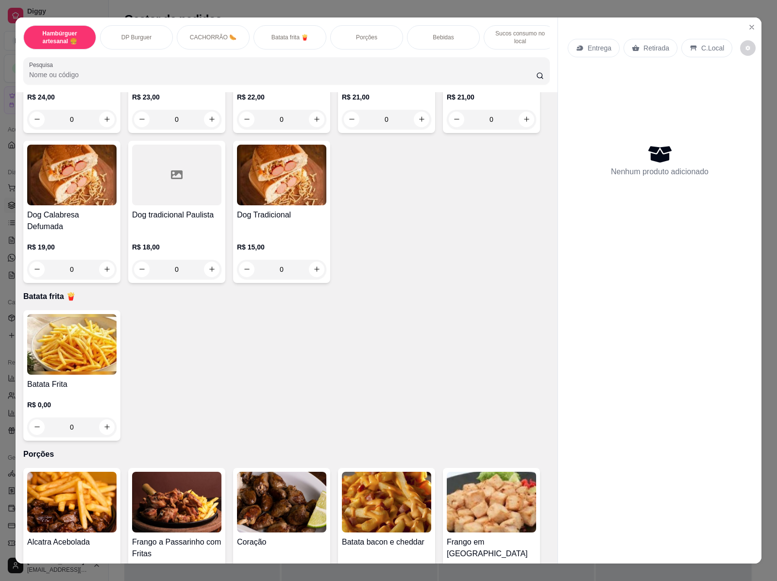
click at [105, 418] on div "0" at bounding box center [71, 426] width 89 height 19
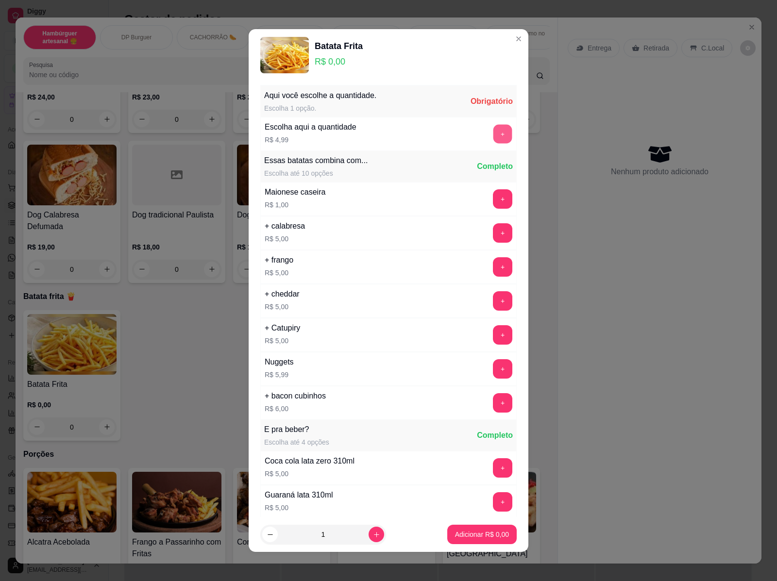
click at [493, 139] on button "+" at bounding box center [502, 133] width 19 height 19
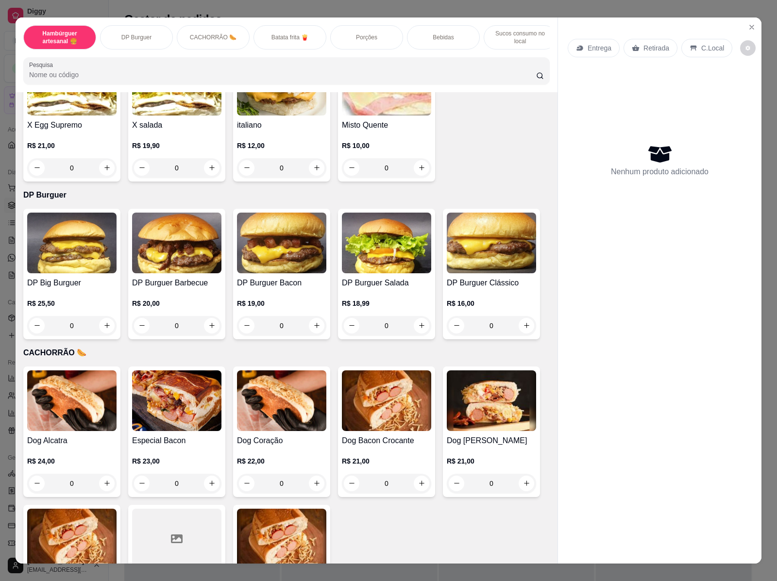
scroll to position [0, 0]
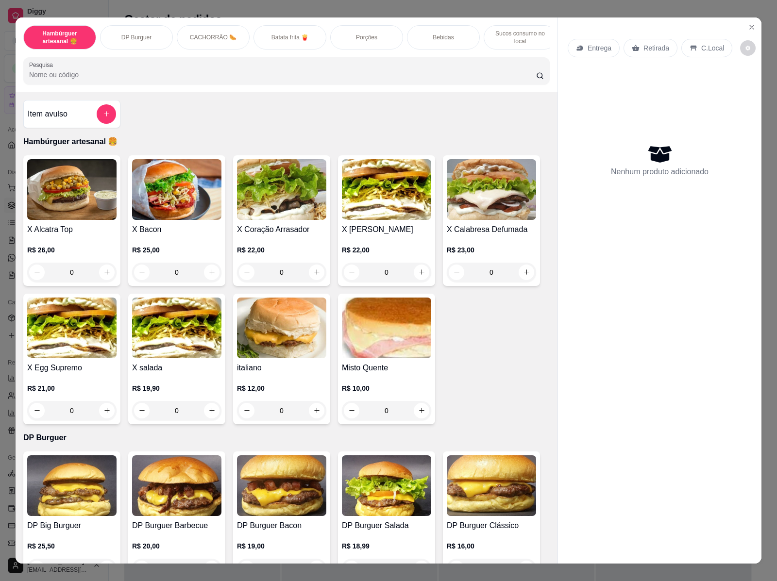
click at [139, 246] on div "R$ 25,00 0" at bounding box center [176, 258] width 89 height 47
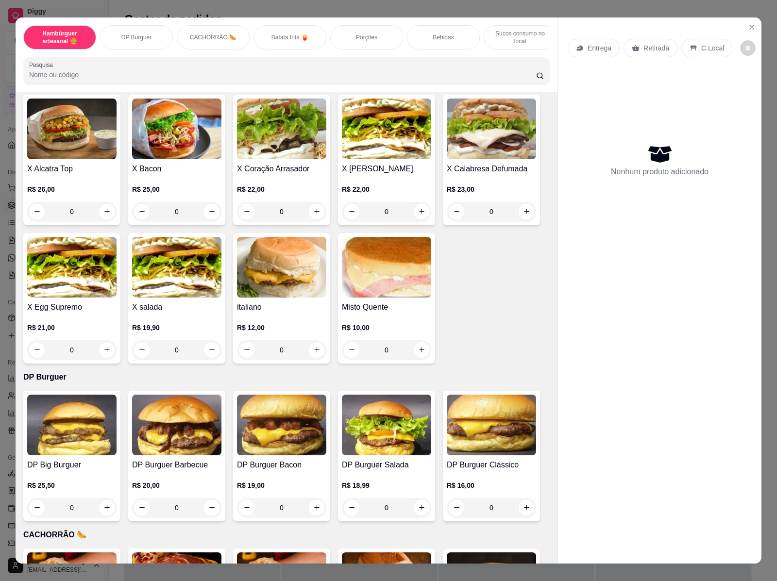
click at [102, 354] on div "0" at bounding box center [71, 349] width 89 height 19
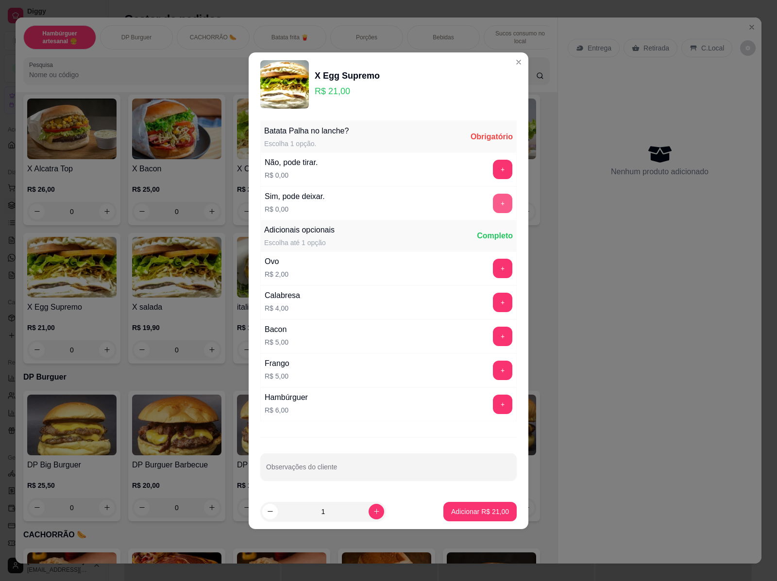
click at [493, 207] on button "+" at bounding box center [502, 203] width 19 height 19
click at [476, 520] on button "Adicionar R$ 21,00" at bounding box center [479, 511] width 71 height 19
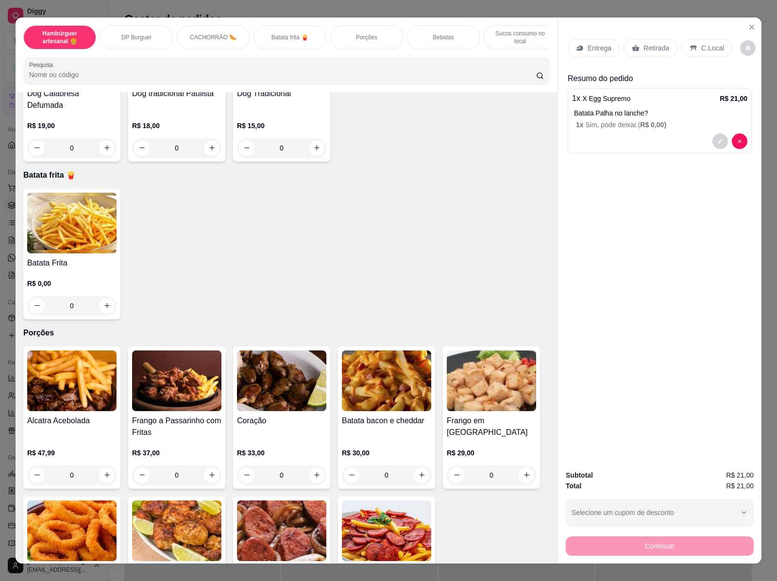
scroll to position [1124, 0]
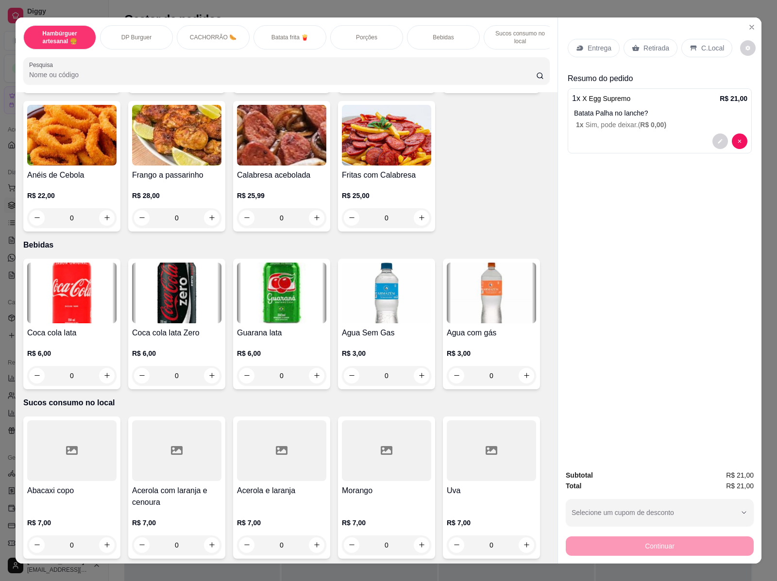
click at [521, 543] on div "0" at bounding box center [491, 544] width 89 height 19
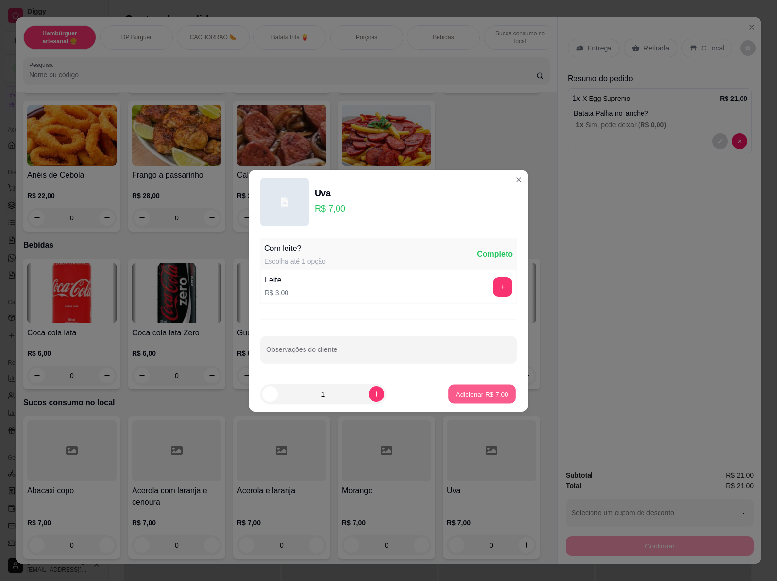
click at [454, 385] on button "Adicionar R$ 7,00" at bounding box center [481, 393] width 67 height 19
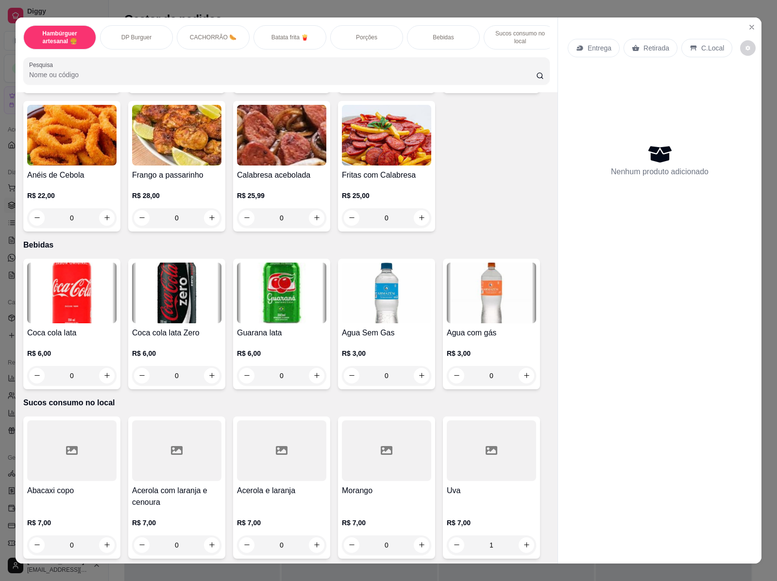
type input "0"
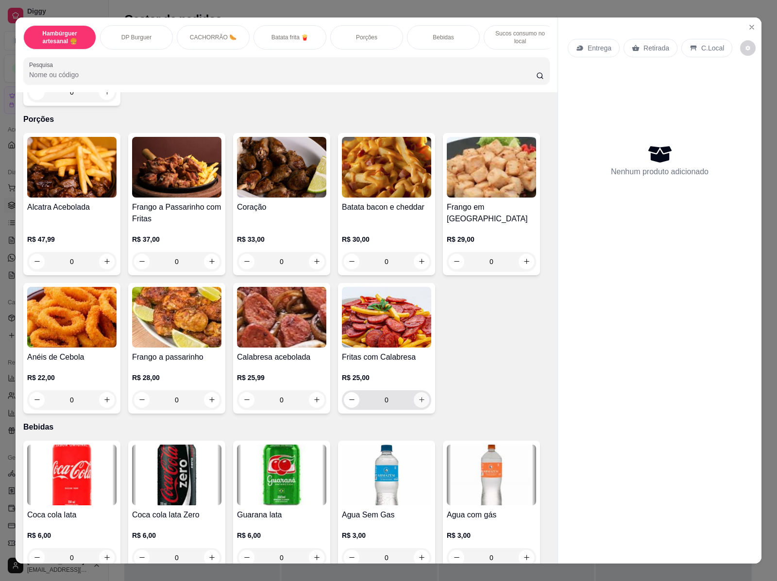
click at [418, 396] on icon "increase-product-quantity" at bounding box center [421, 399] width 7 height 7
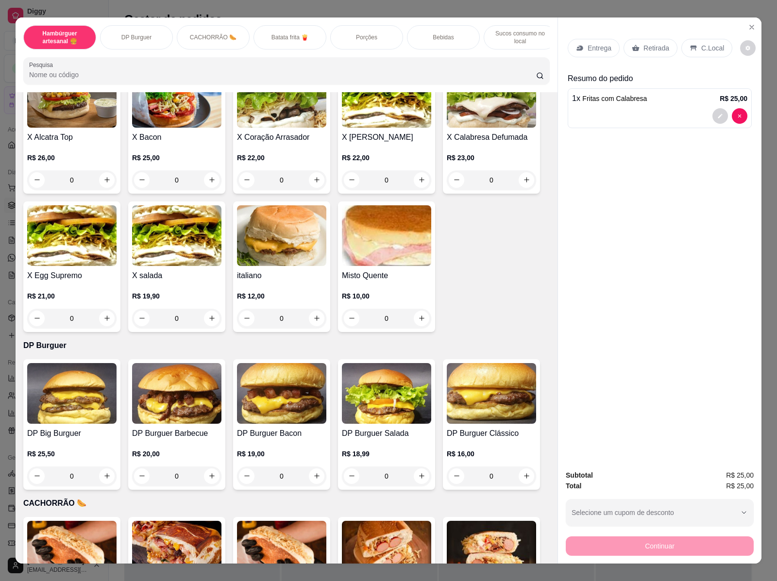
scroll to position [0, 0]
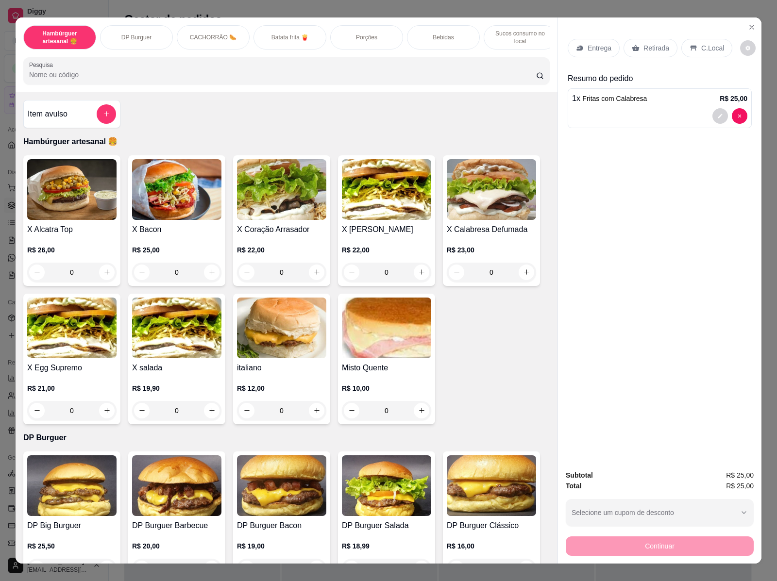
click at [104, 418] on div "0" at bounding box center [71, 410] width 89 height 19
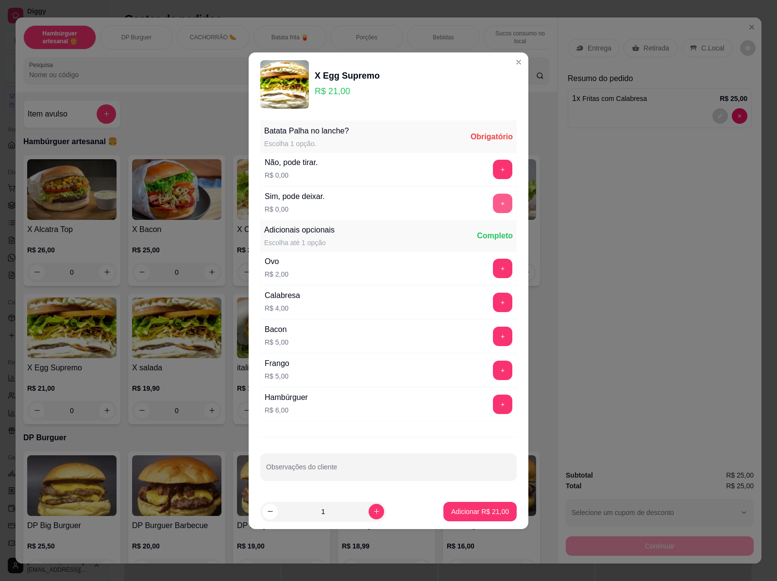
click at [493, 209] on button "+" at bounding box center [502, 203] width 19 height 19
click at [486, 518] on button "Adicionar R$ 21,00" at bounding box center [479, 511] width 71 height 19
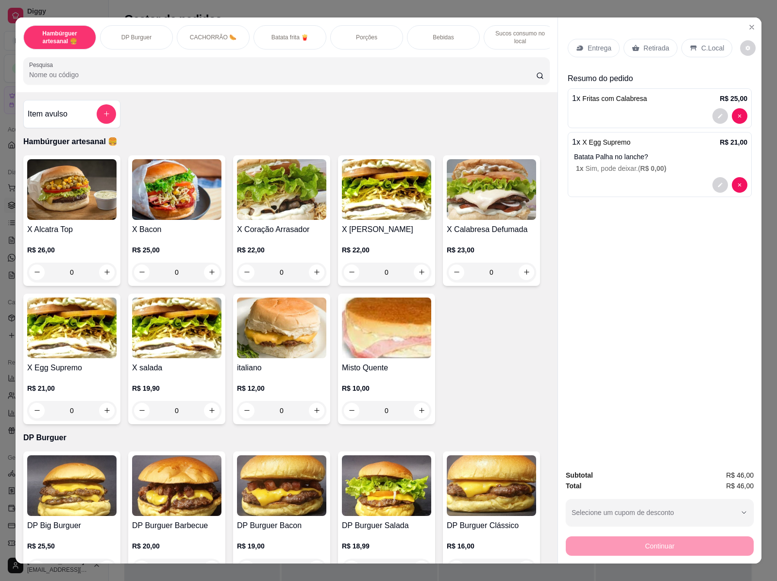
click at [207, 276] on div "0" at bounding box center [176, 272] width 89 height 19
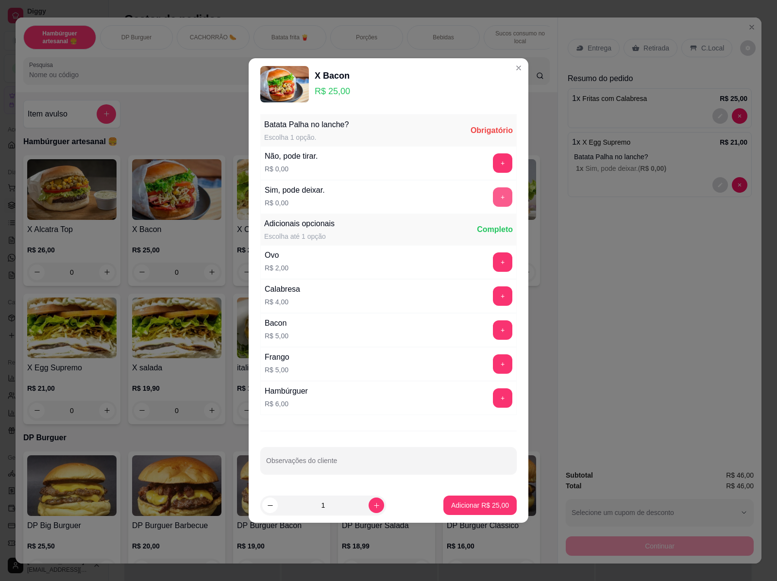
click at [493, 200] on button "+" at bounding box center [502, 196] width 19 height 19
click at [489, 510] on p "Adicionar R$ 25,00" at bounding box center [480, 505] width 58 height 10
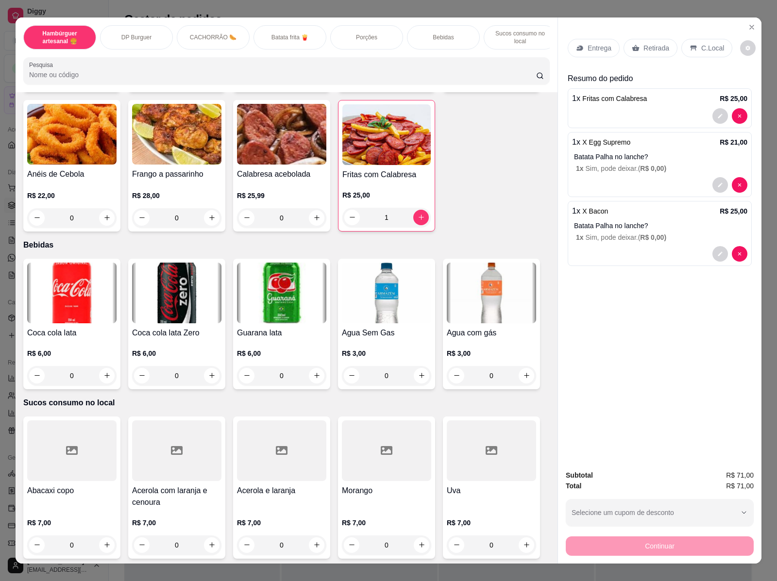
scroll to position [18, 0]
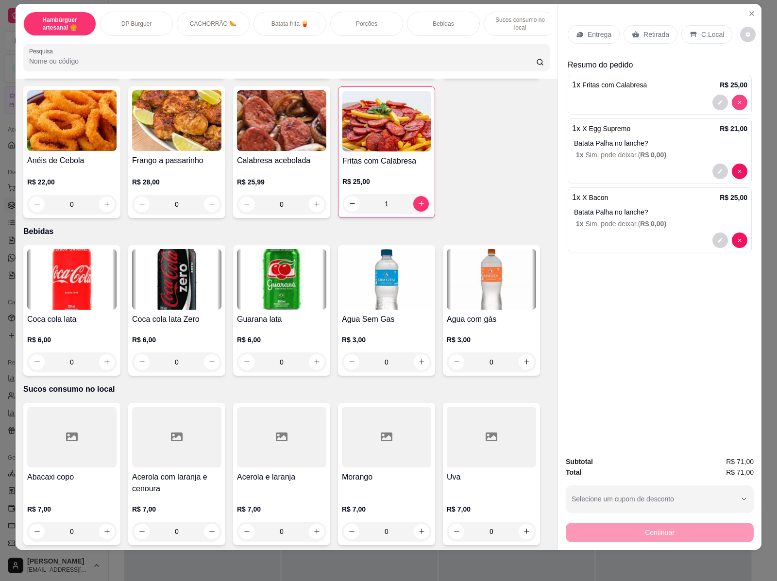
type input "0"
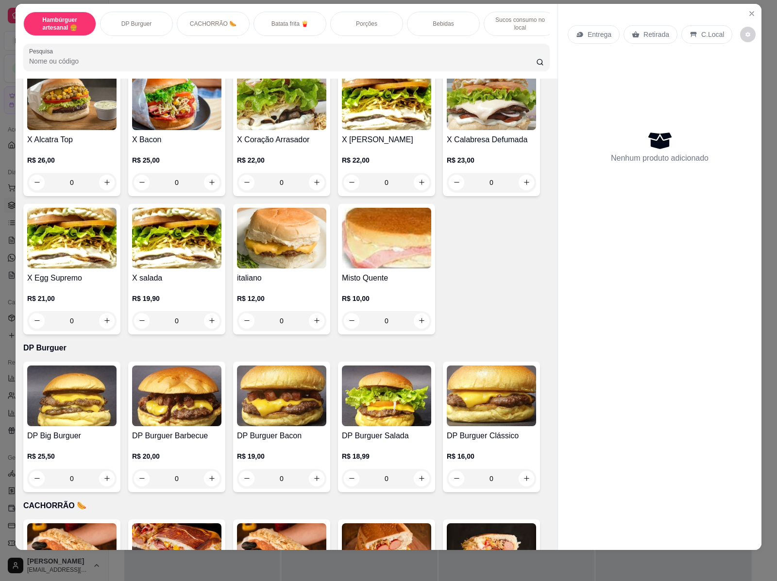
scroll to position [32, 0]
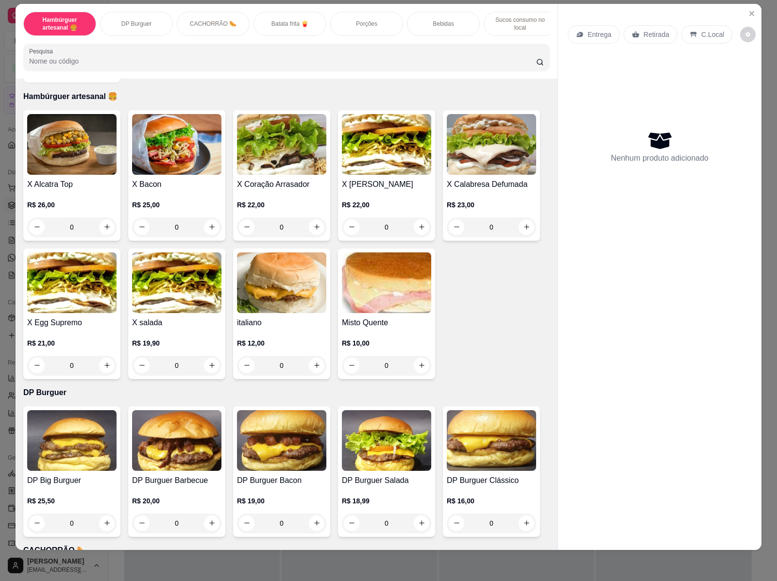
click at [208, 233] on div "0" at bounding box center [176, 226] width 89 height 19
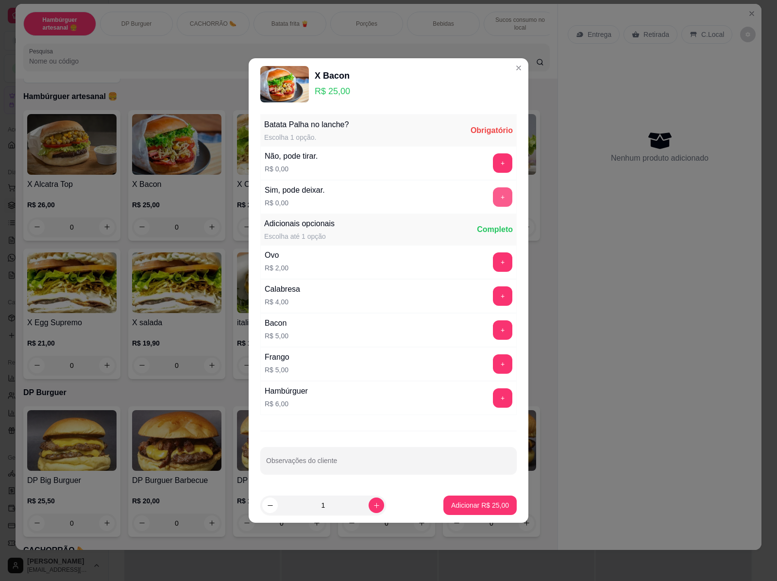
click at [495, 199] on button "+" at bounding box center [502, 196] width 19 height 19
click at [493, 264] on button "+" at bounding box center [502, 261] width 19 height 19
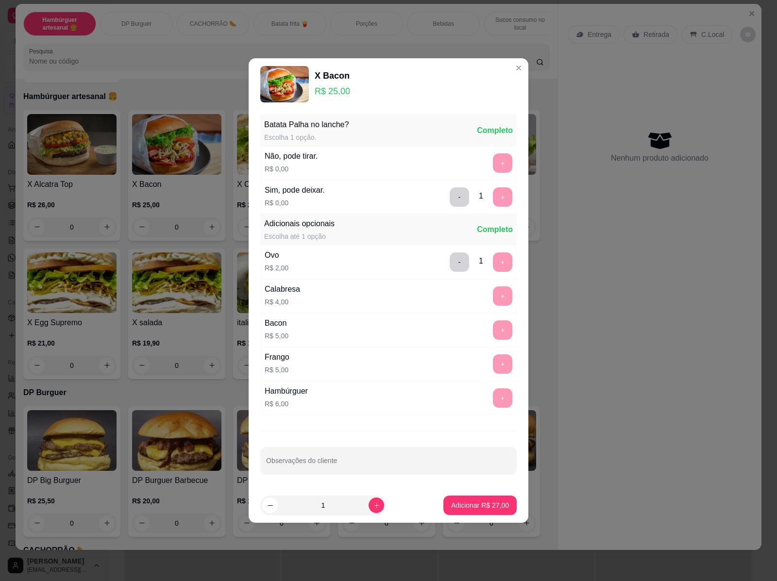
click at [499, 294] on div "+" at bounding box center [502, 295] width 27 height 19
click at [493, 296] on div "+" at bounding box center [502, 295] width 27 height 19
click at [493, 297] on div "+" at bounding box center [502, 295] width 27 height 19
click at [492, 297] on div "+" at bounding box center [502, 295] width 27 height 19
click at [426, 298] on div "Calabresa R$ 4,00 +" at bounding box center [388, 296] width 256 height 34
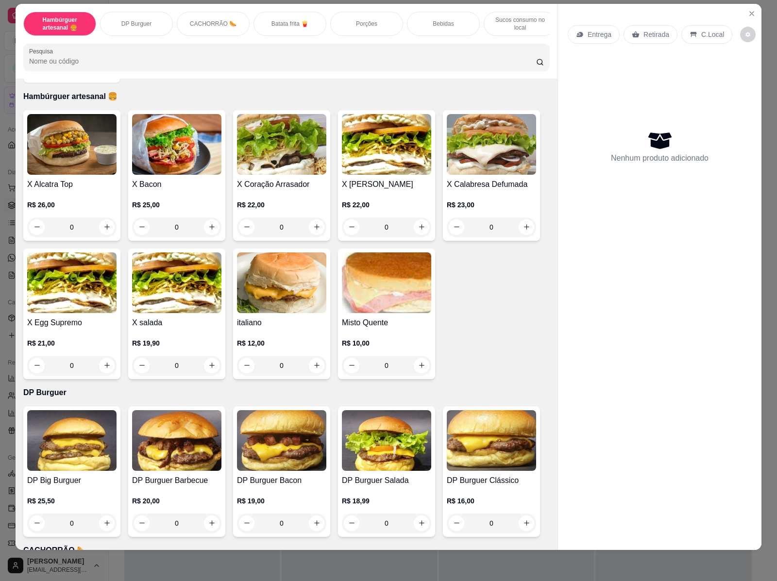
scroll to position [396, 0]
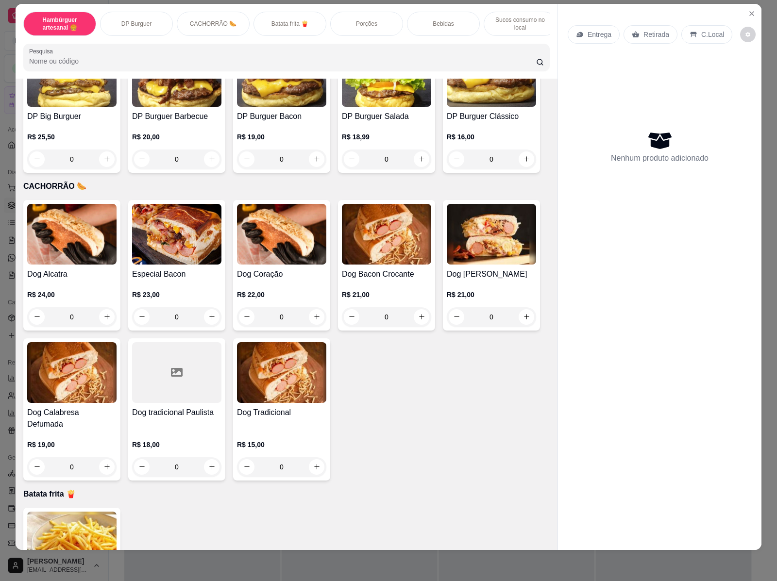
click at [102, 440] on p "R$ 19,00" at bounding box center [71, 445] width 89 height 10
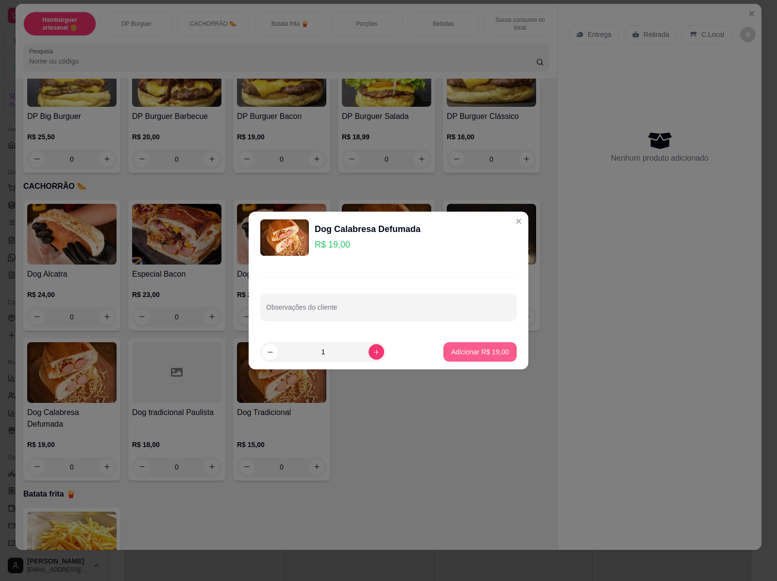
click at [486, 349] on p "Adicionar R$ 19,00" at bounding box center [480, 352] width 58 height 10
type input "1"
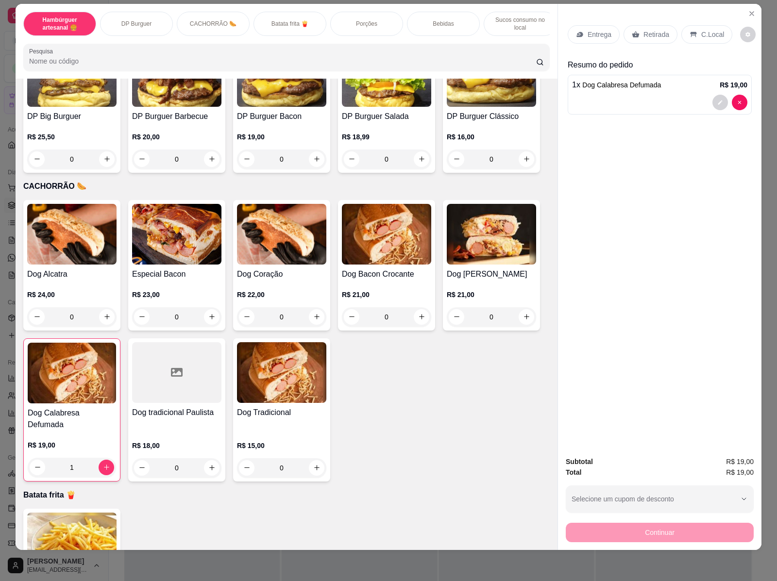
click at [79, 404] on div "Dog Calabresa Defumada R$ 19,00 1" at bounding box center [71, 409] width 97 height 143
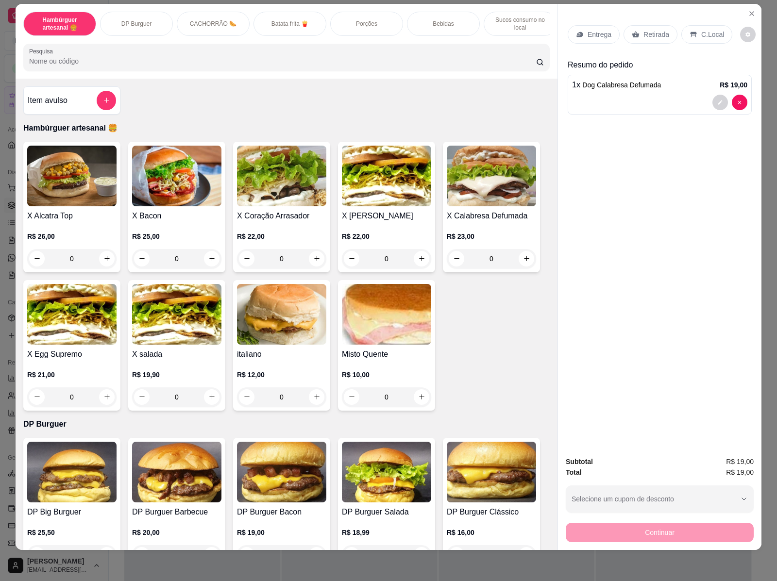
scroll to position [0, 0]
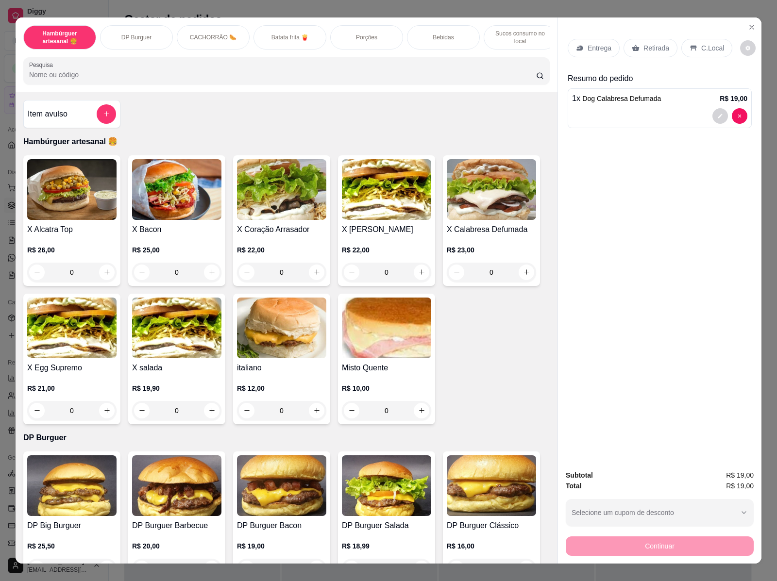
click at [283, 220] on img at bounding box center [281, 189] width 89 height 61
click at [749, 23] on icon "Close" at bounding box center [751, 27] width 8 height 8
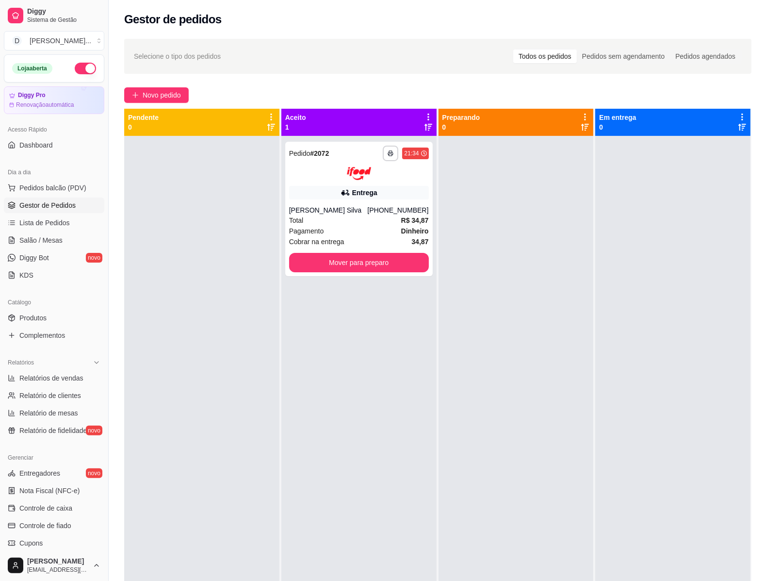
click at [201, 223] on div at bounding box center [201, 426] width 155 height 581
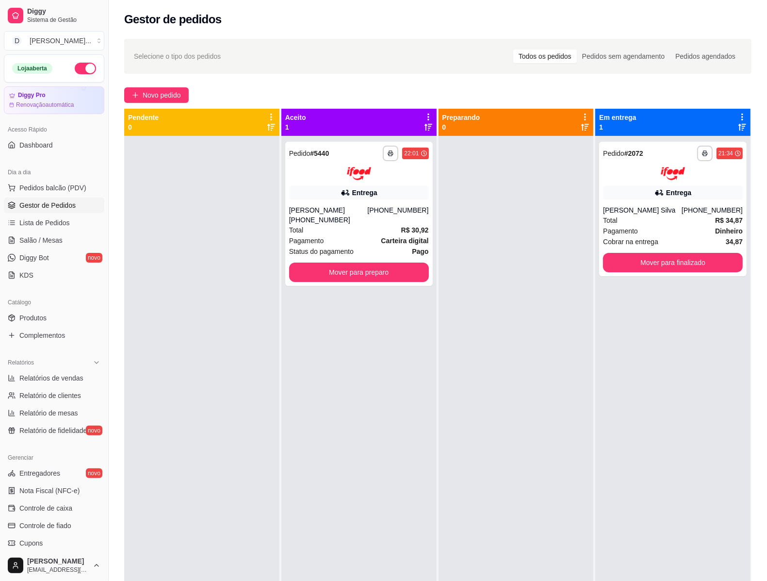
click at [54, 180] on div "Dia a dia" at bounding box center [54, 173] width 100 height 16
click at [54, 191] on span "Pedidos balcão (PDV)" at bounding box center [52, 188] width 67 height 10
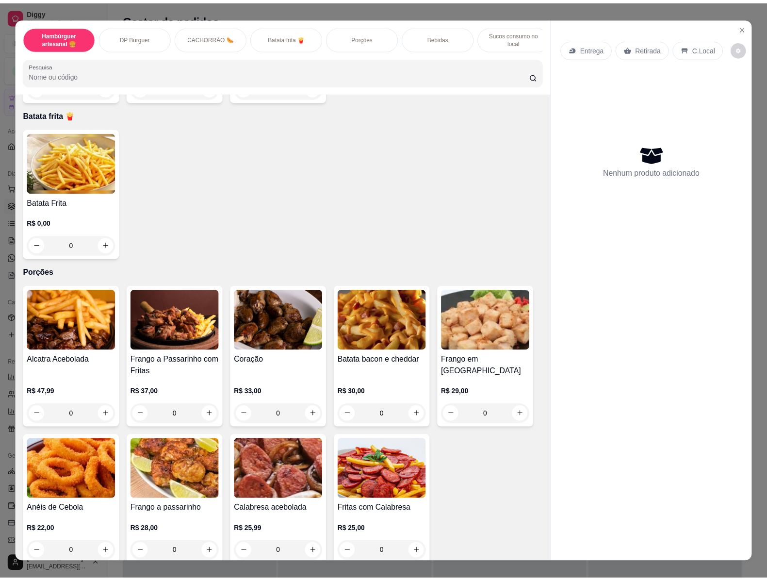
scroll to position [485, 0]
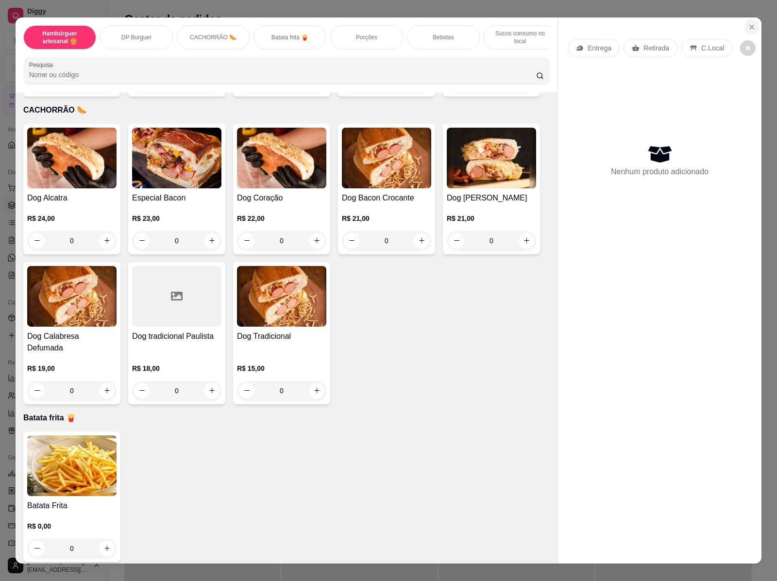
click at [747, 26] on icon "Close" at bounding box center [751, 27] width 8 height 8
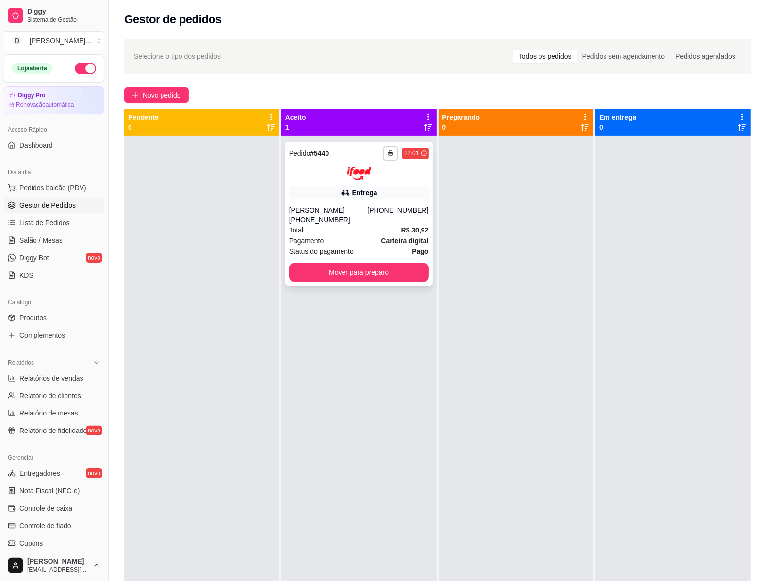
click at [353, 246] on div "Status do pagamento Pago" at bounding box center [359, 251] width 140 height 11
